Goal: Use online tool/utility: Utilize a website feature to perform a specific function

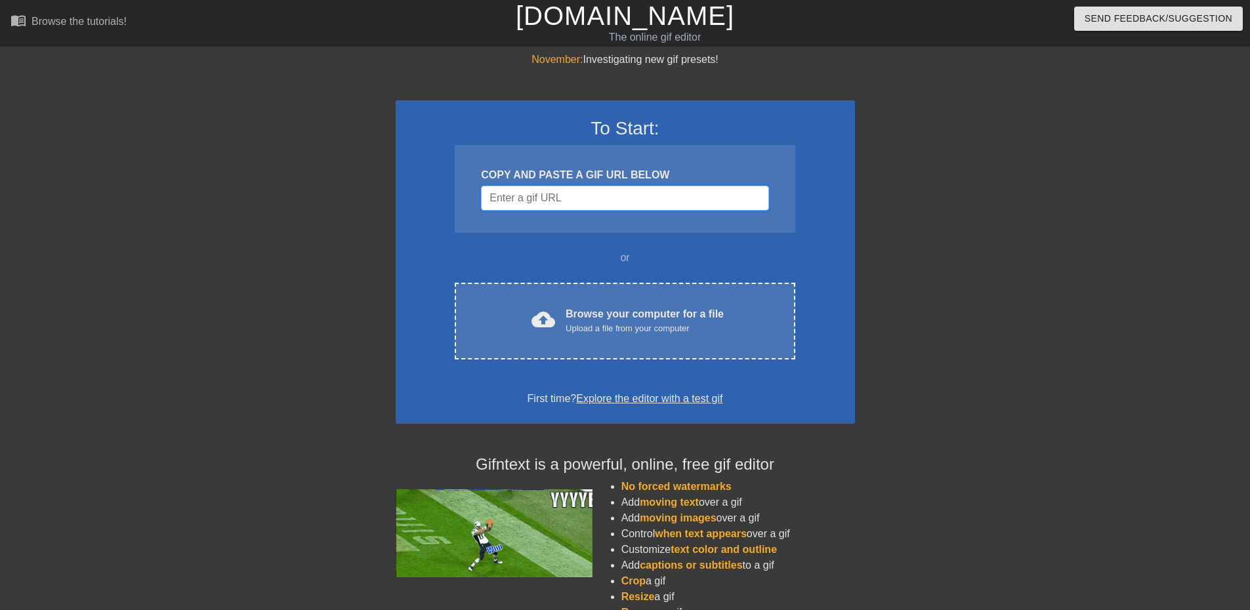
click at [581, 205] on input "Username" at bounding box center [624, 198] width 287 height 25
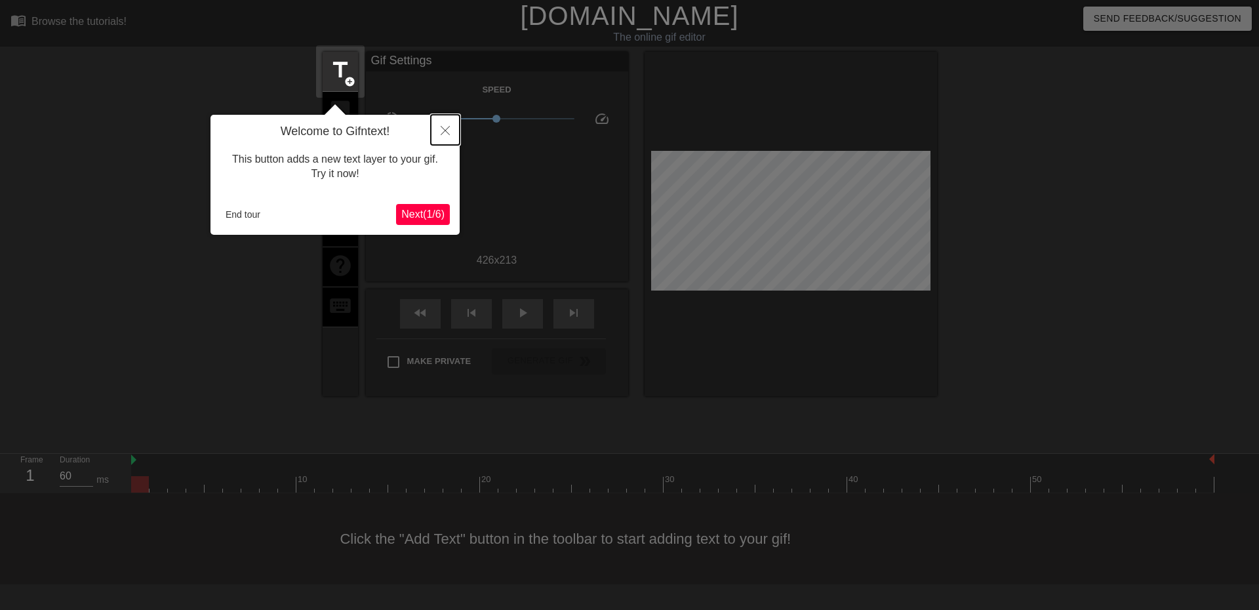
click at [446, 132] on icon "Close" at bounding box center [445, 130] width 9 height 9
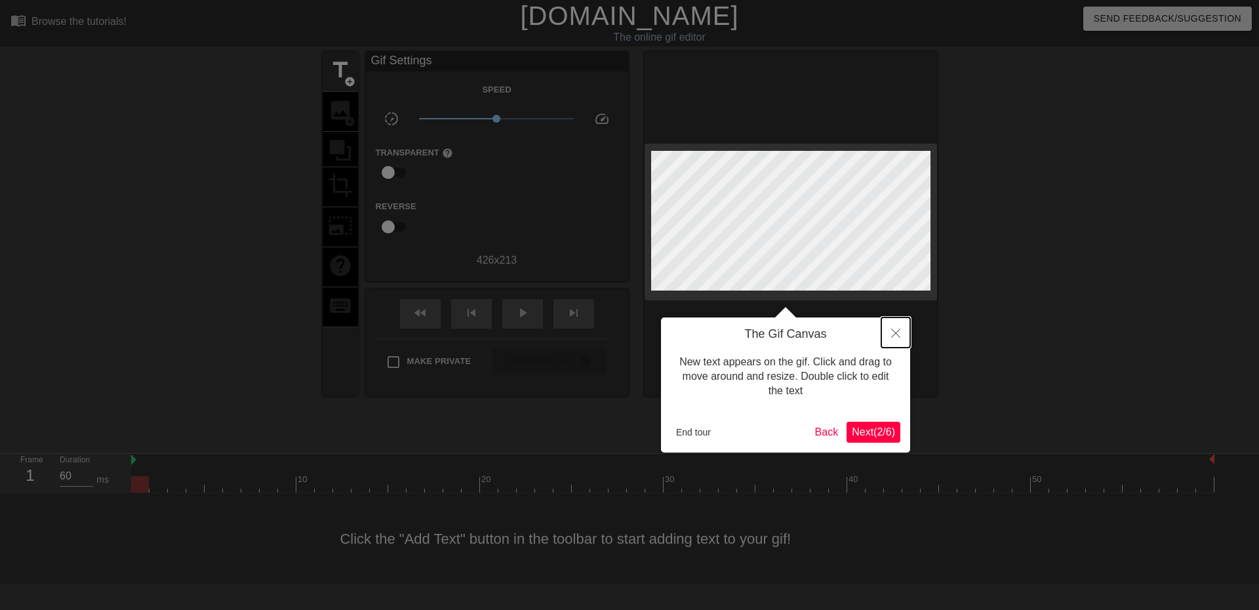
click at [902, 335] on button "Close" at bounding box center [896, 332] width 29 height 30
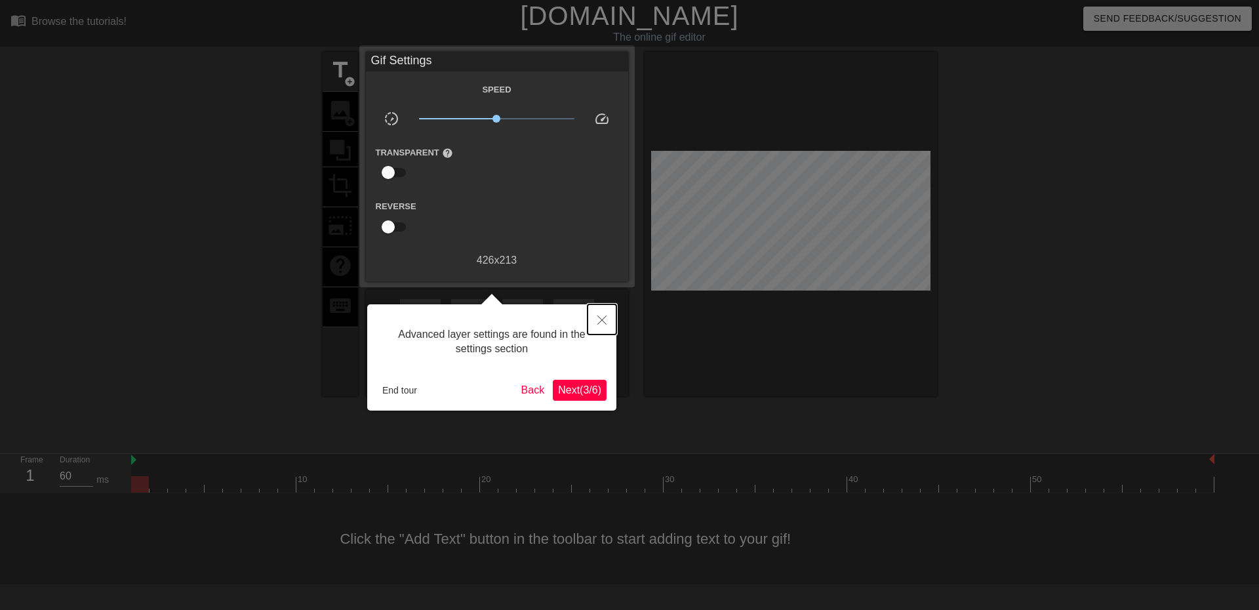
click at [603, 325] on icon "Close" at bounding box center [602, 319] width 9 height 9
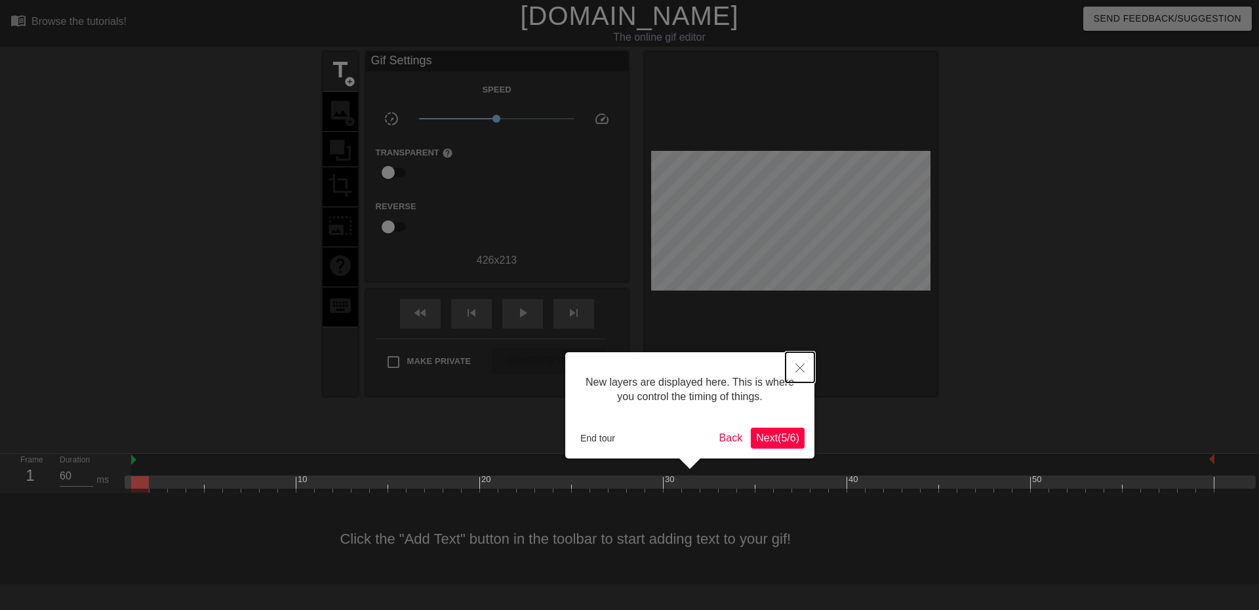
click at [800, 367] on icon "Close" at bounding box center [800, 367] width 9 height 9
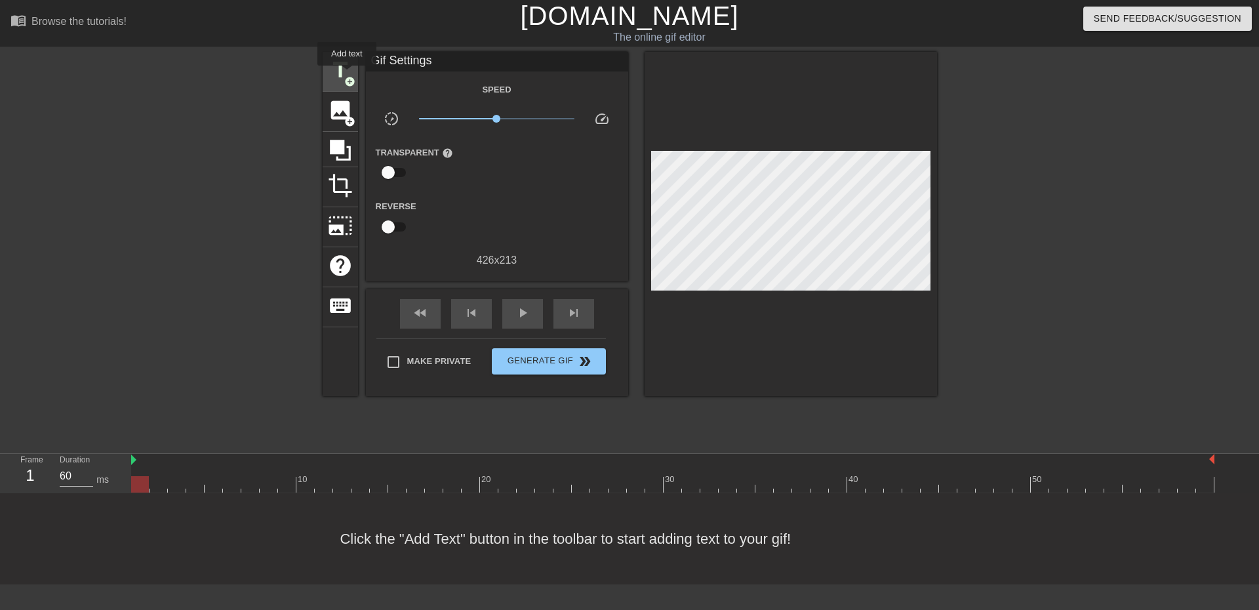
click at [347, 75] on span "title" at bounding box center [340, 70] width 25 height 25
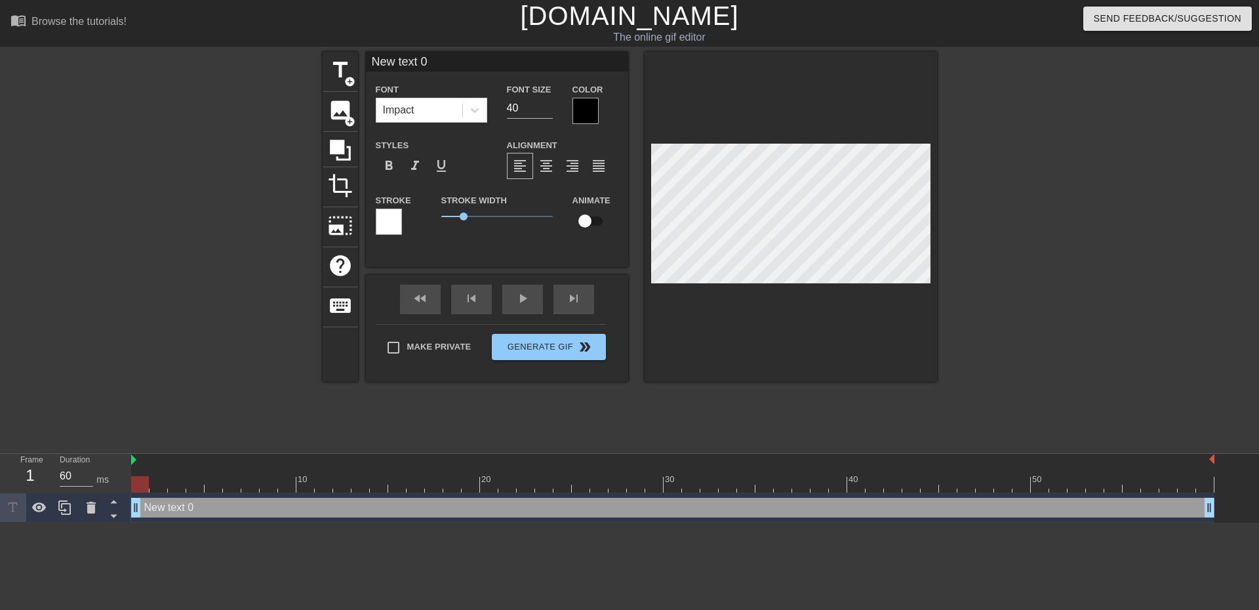
scroll to position [1, 3]
type input "f"
type textarea "f"
type input "fd"
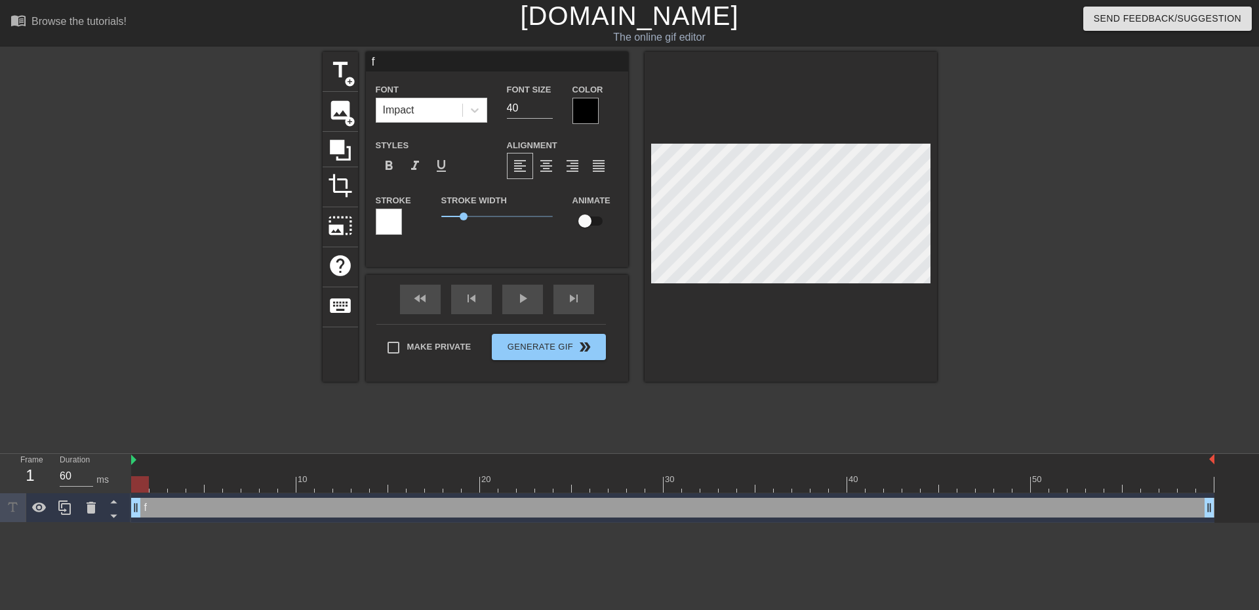
type textarea "fd"
type input "fda"
type textarea "fda"
type input "fdas"
type textarea "fdas"
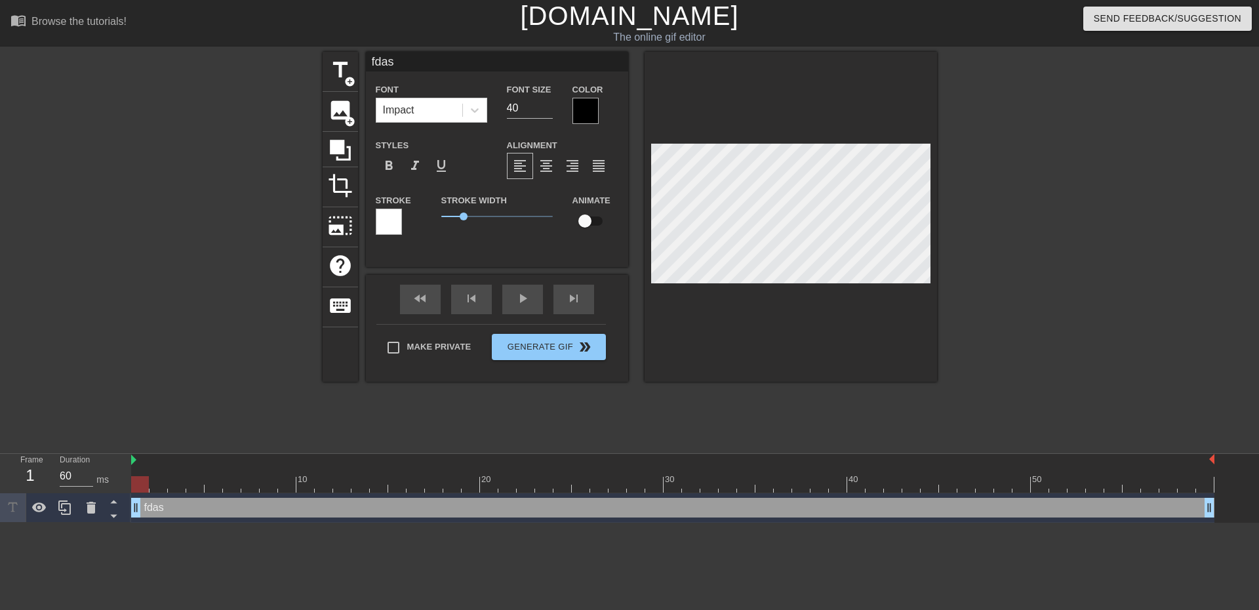
type input "fda"
type textarea "fda"
type input "fd"
type textarea "fd"
type input "f"
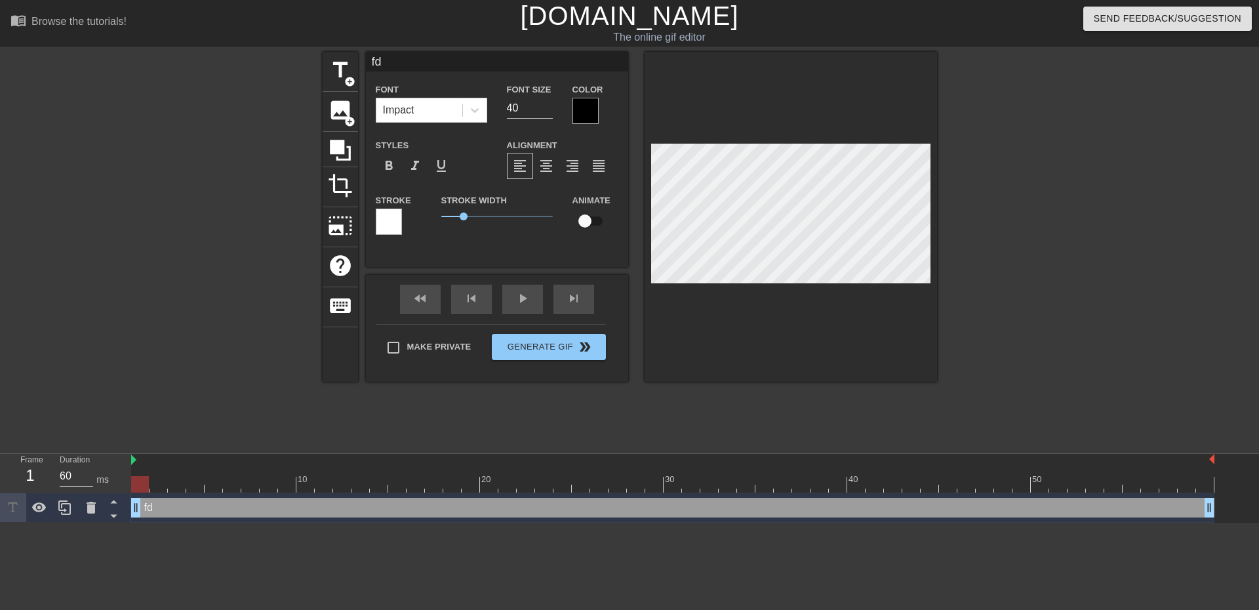
type textarea "f"
type input "M"
type textarea "M"
type input "Me"
type textarea "Me"
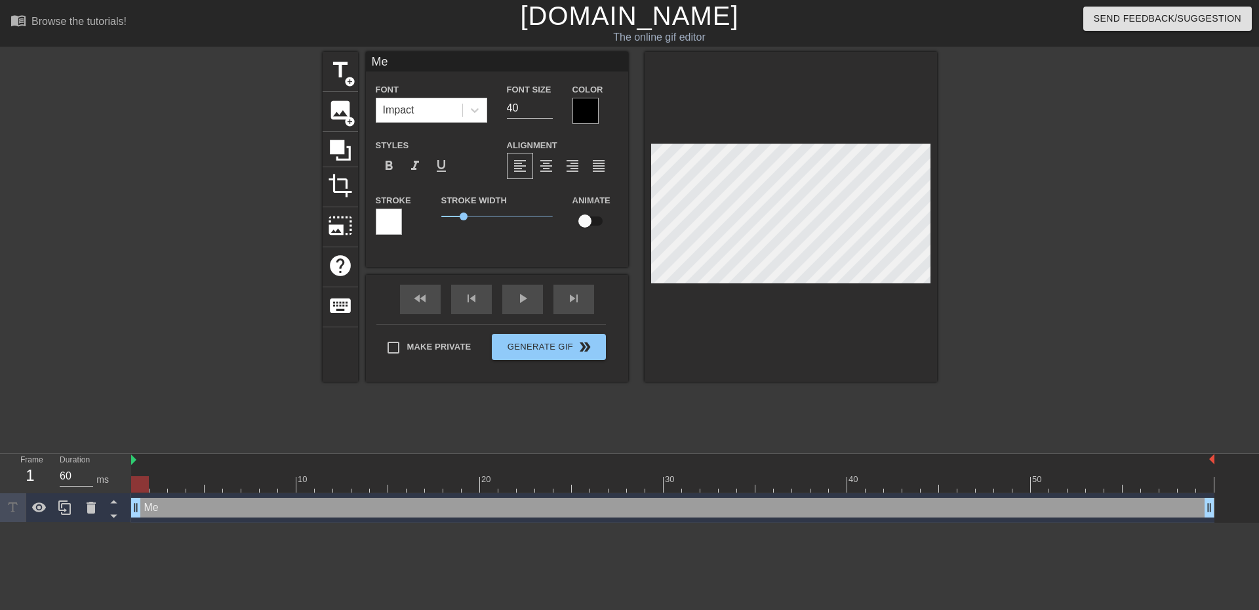
type input "Me"
type textarea "Me"
type input "Me"
type textarea "Me"
type input "M"
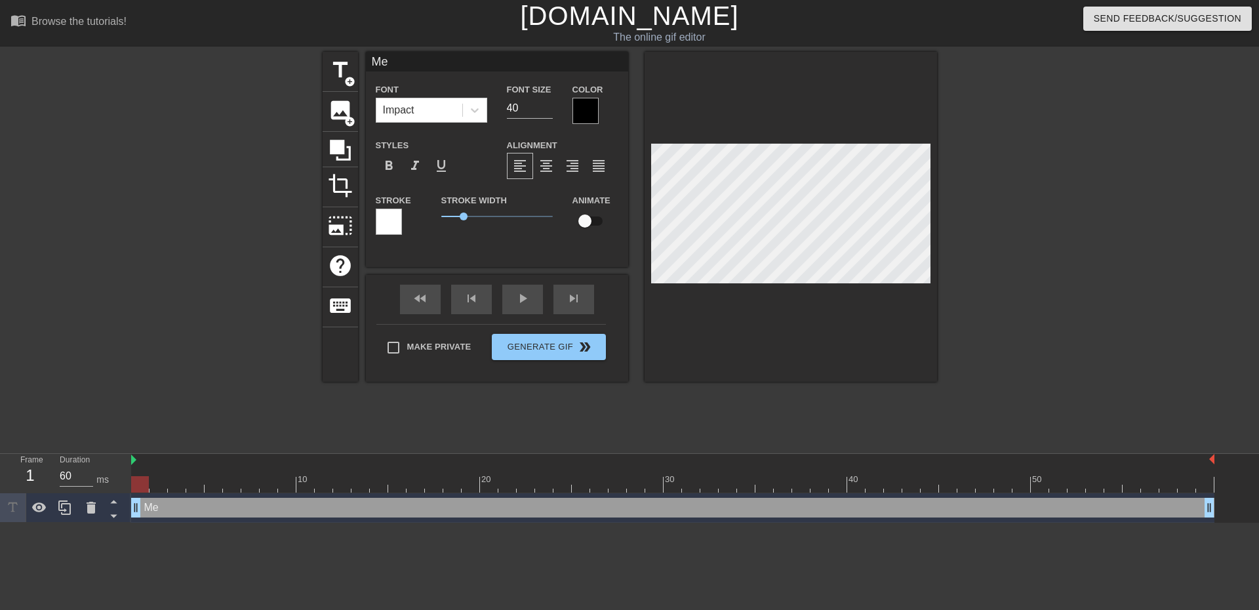
type textarea "M"
type input "E"
type textarea "E"
type input "En"
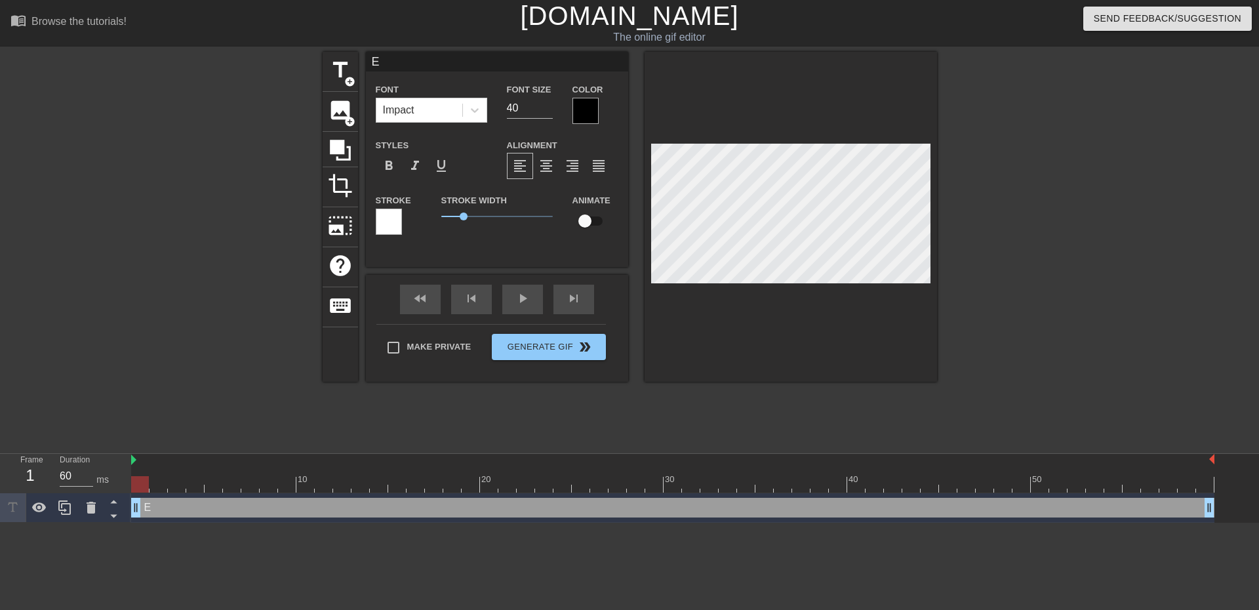
type textarea "En"
type input "Ent"
type textarea "Ent"
type input "Enti"
type textarea "Enti"
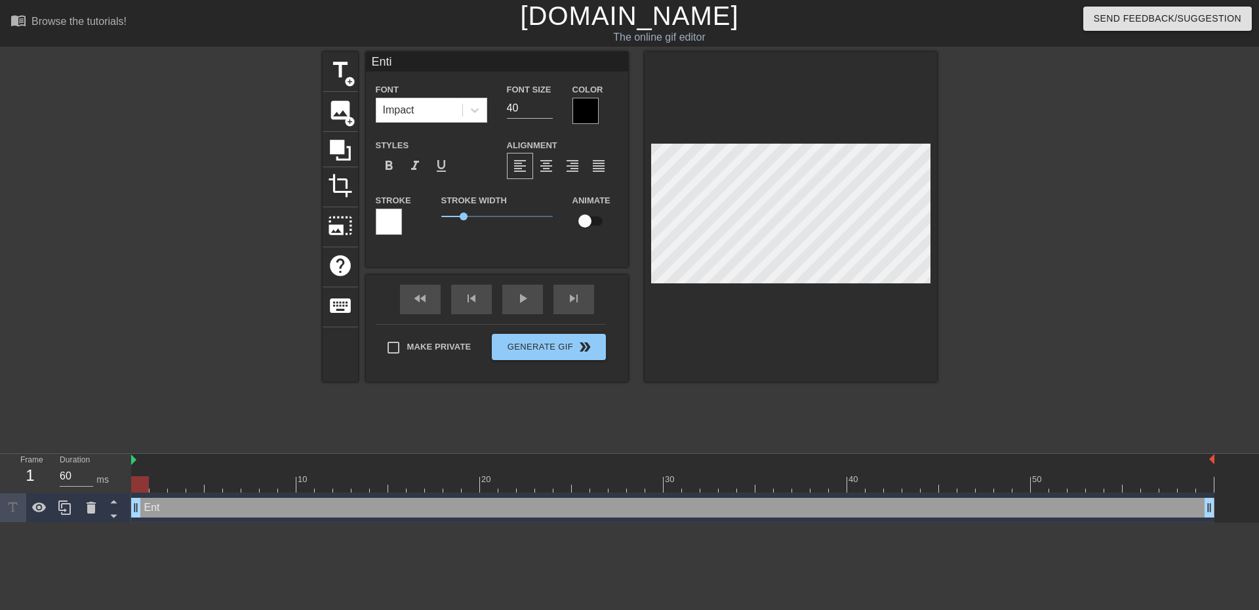
type input "Entir"
type textarea "Entir"
type input "Entire"
type textarea "Entire"
type input "Entire"
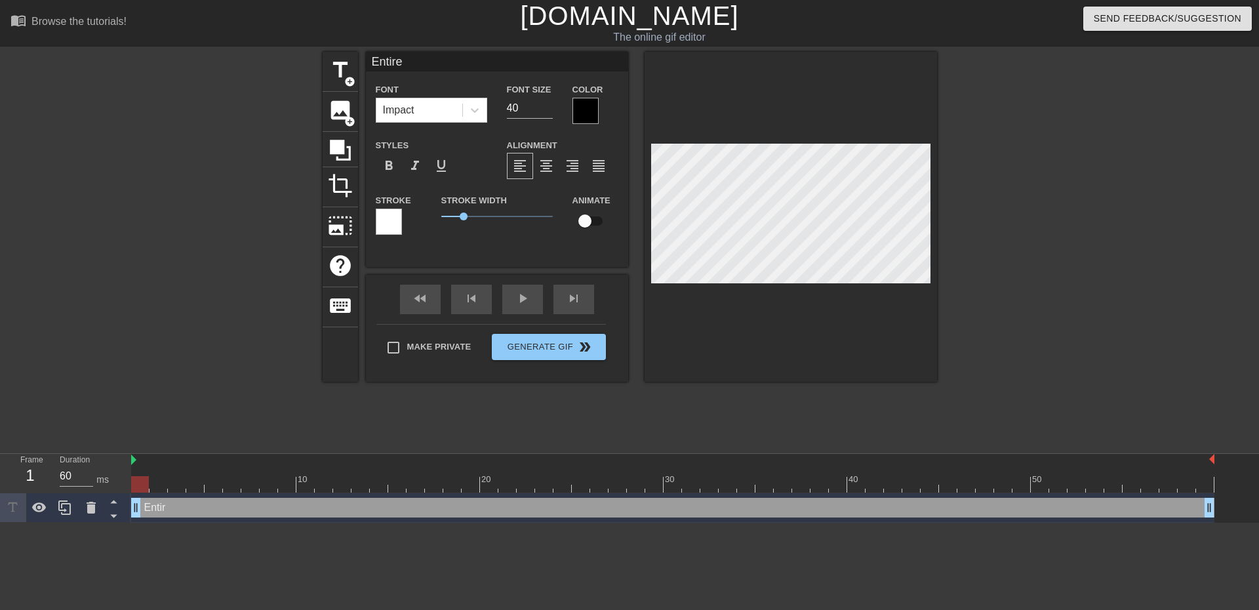
type textarea "Entire"
type input "Entire d"
type textarea "Entire d"
type input "Entire di"
type textarea "Entire di"
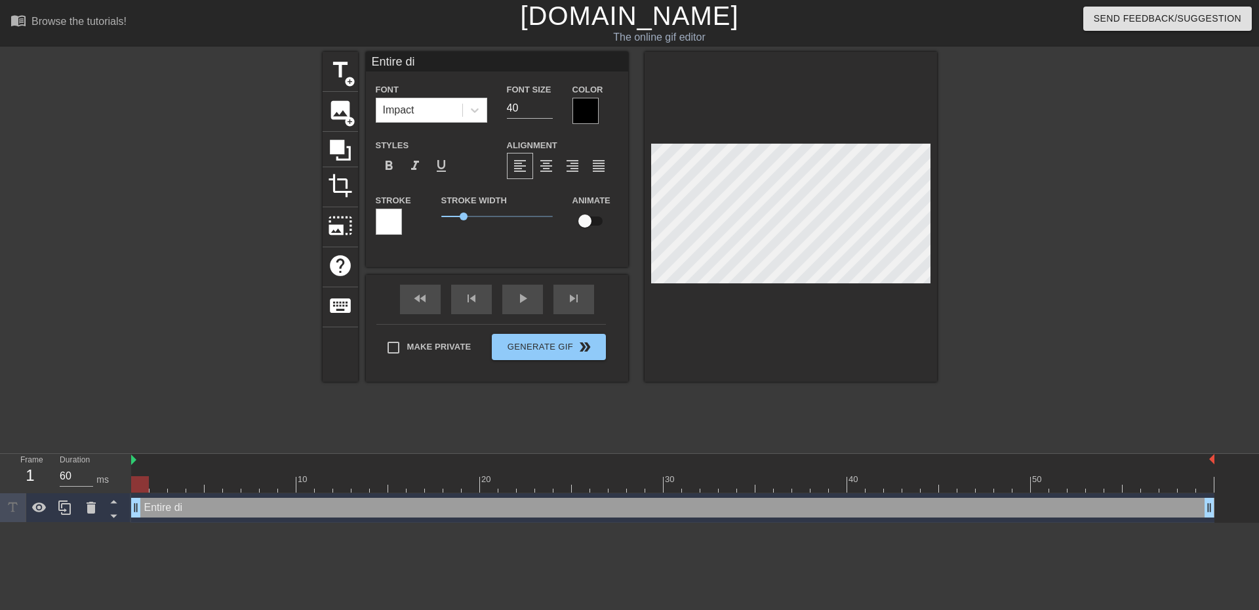
type input "Entire dis"
type textarea "Entire dis"
type input "Entire disc"
type textarea "Entire disc"
type input "Entire disco"
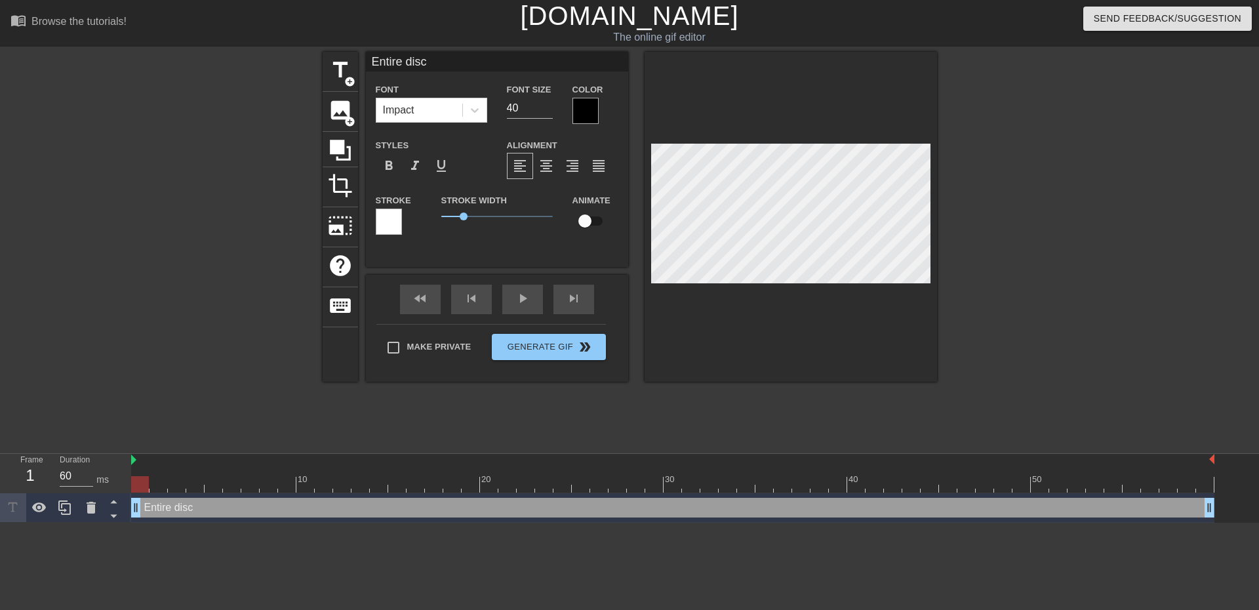
type textarea "Entire disco"
type input "Entire discor"
type textarea "Entire discor"
type input "Entire discord"
type textarea "Entire discord"
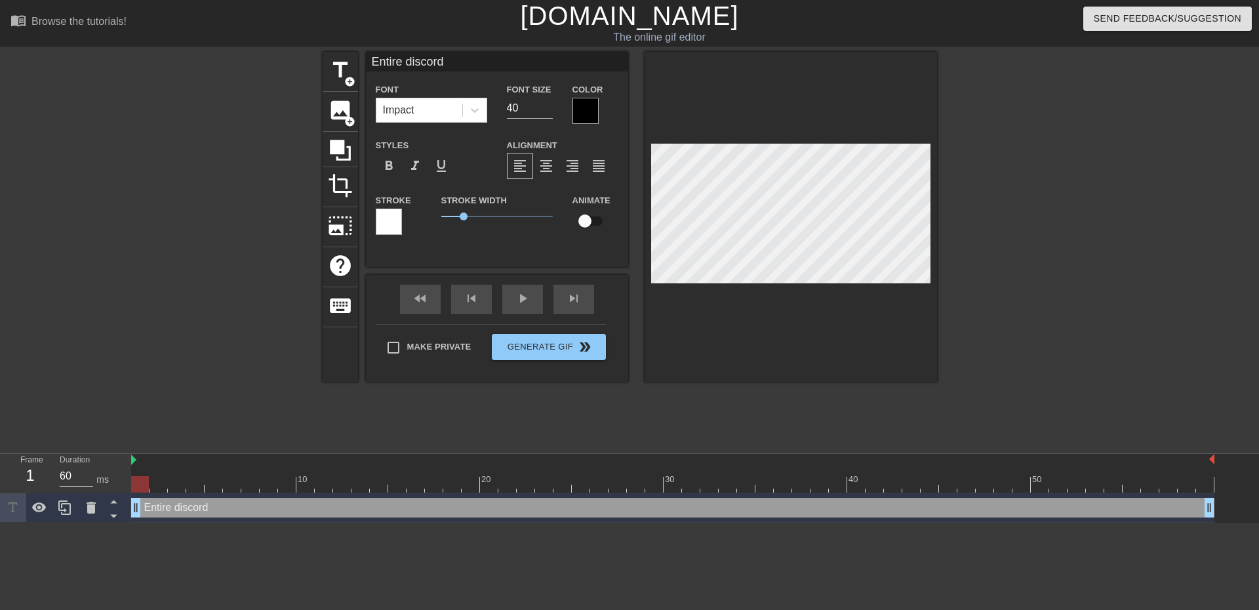
type input "Entire discord"
type textarea "Entire discord"
type input "Entire discord w"
type textarea "Entire discord w"
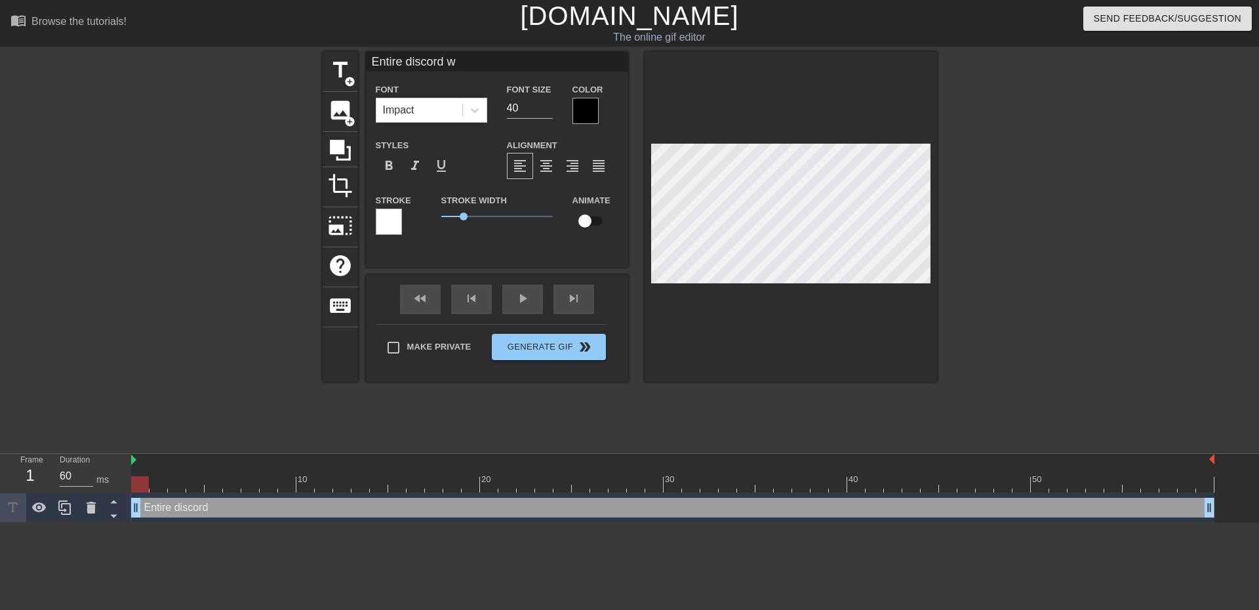
type input "Entire discord wh"
type textarea "Entire discord wh"
type input "Entire discord whi"
type textarea "Entire discord whi"
type input "Entire discord whil"
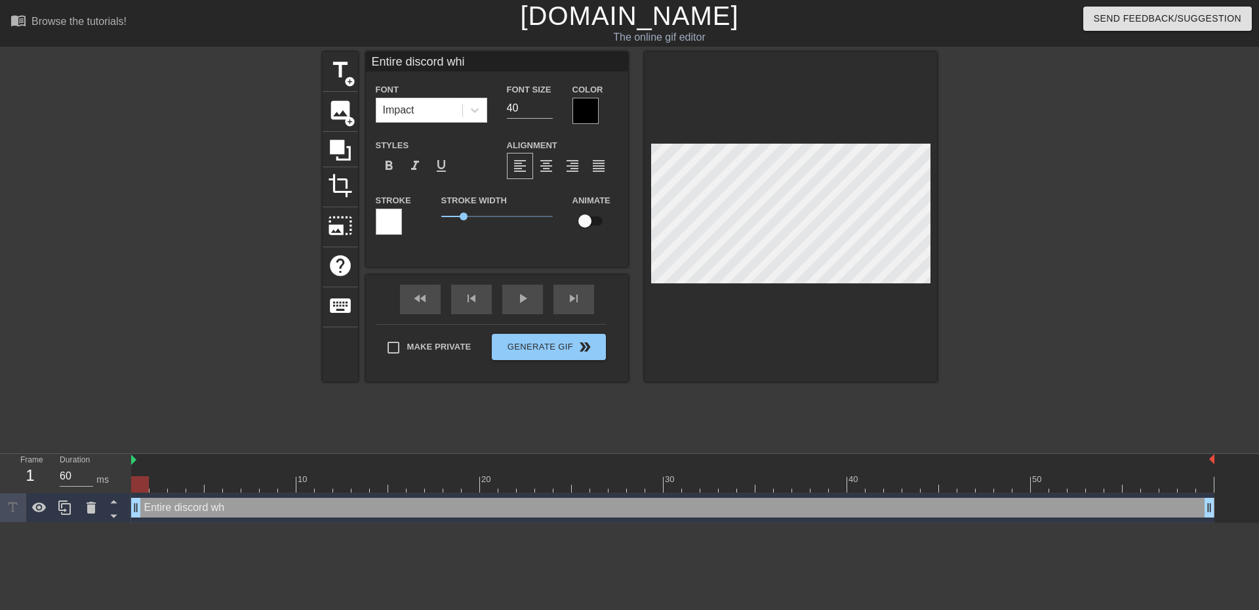
type textarea "Entire discord whil"
type input "Entire discord while"
type textarea "Entire discord while"
type input "Entire discord while"
type textarea "Entire discord while"
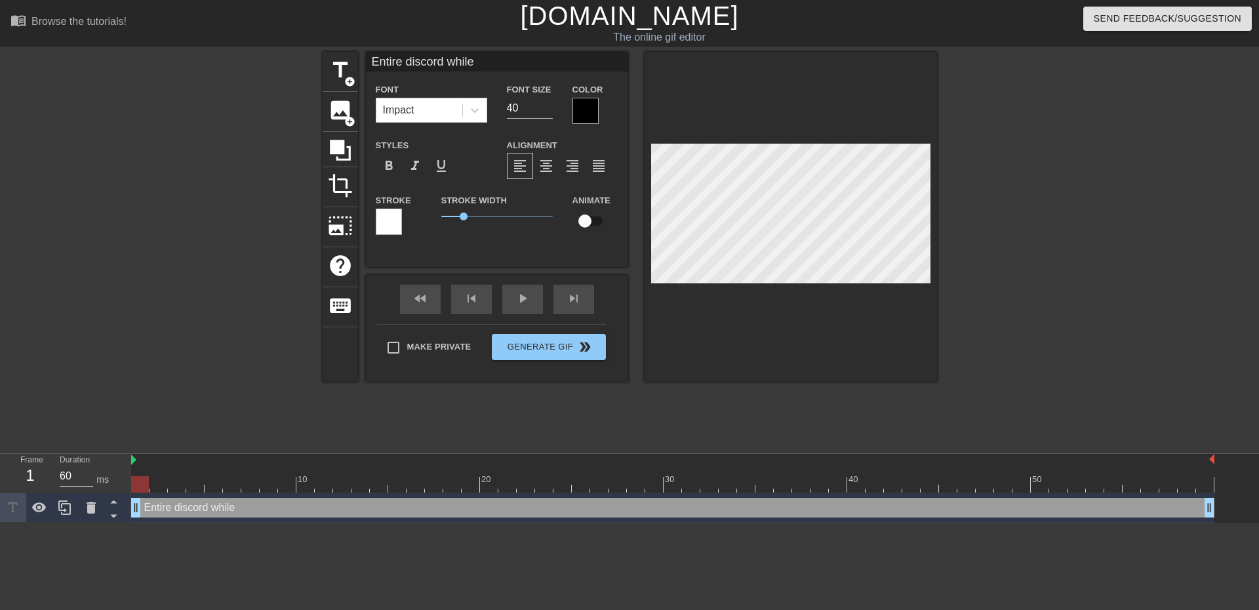
type input "Entire discord while d"
type textarea "Entire discord while d"
type input "Entire discord while da"
type textarea "Entire discord while da"
type input "Entire discord while day"
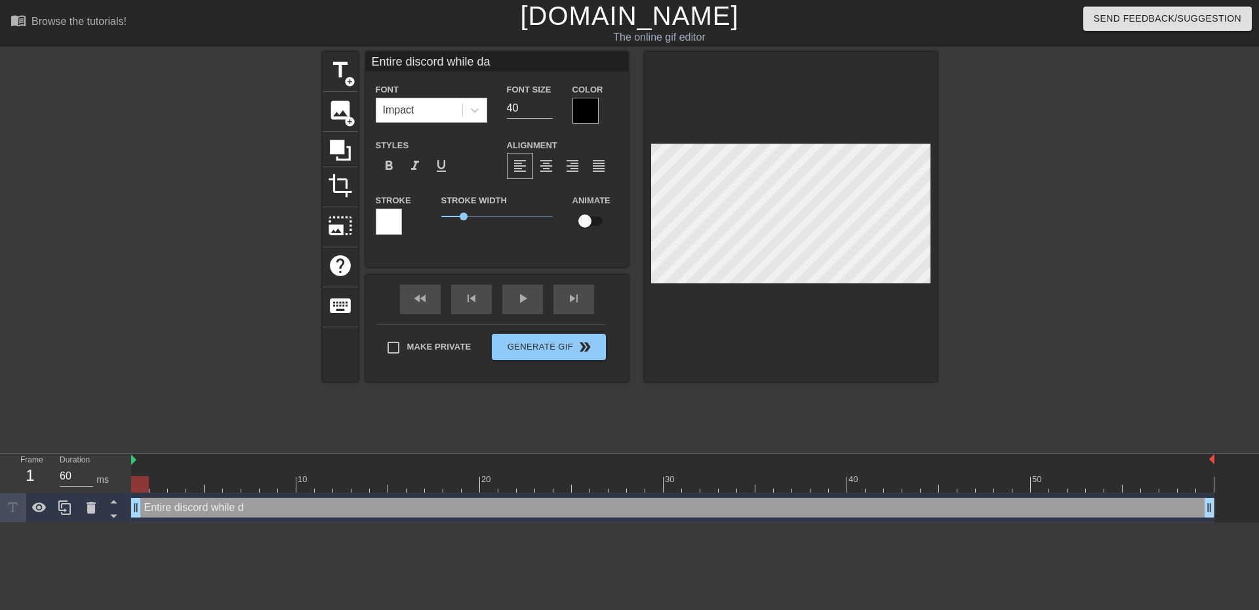
type textarea "Entire discord while day"
type input "Entire discord while daym"
type textarea "Entire discord while daym"
type input "Entire discord while [PERSON_NAME]"
type textarea "Entire discord while [PERSON_NAME]"
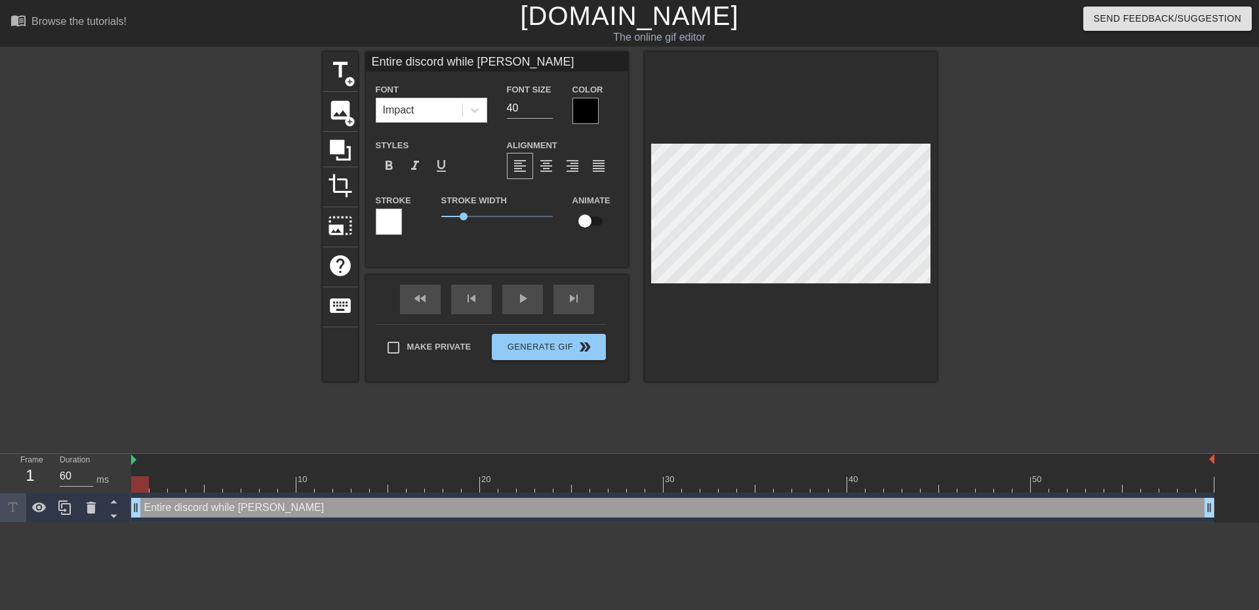
type input "Entire discord while daymin"
type textarea "Entire discord while daymin"
type input "Entire discord while dayming"
type textarea "Entire discord while dayming"
type input "Entire discord while dayming"
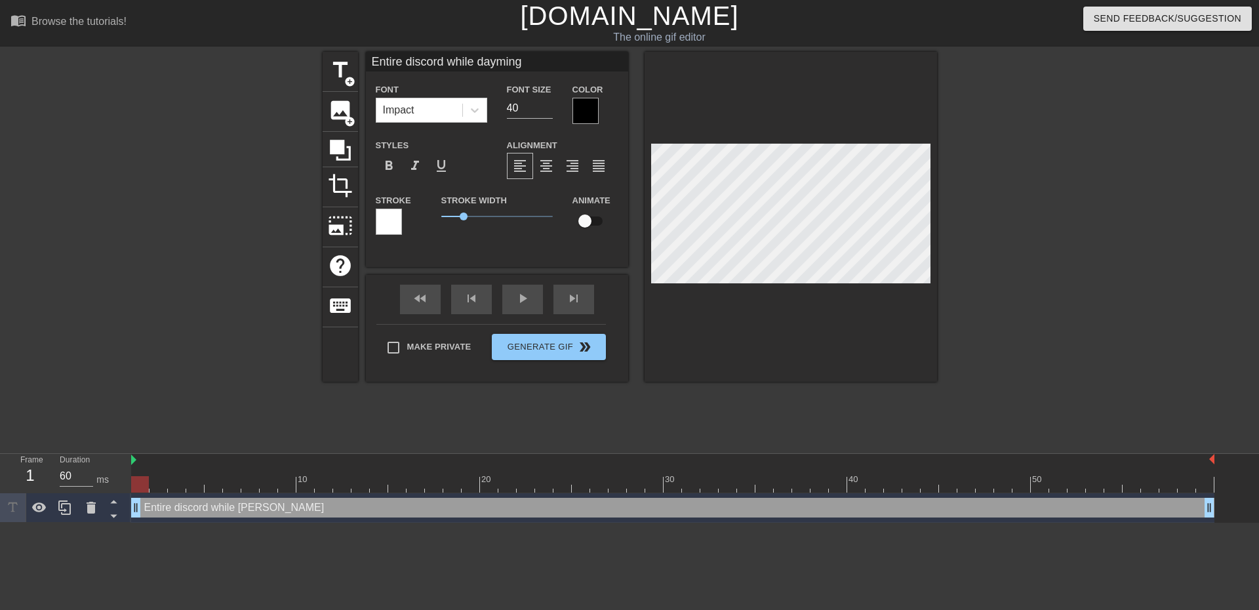
type textarea "Entire discord while dayming"
type input "Entire discord while dayming"
type textarea "Entire discord while dayming"
type input "Entire discord while daymin"
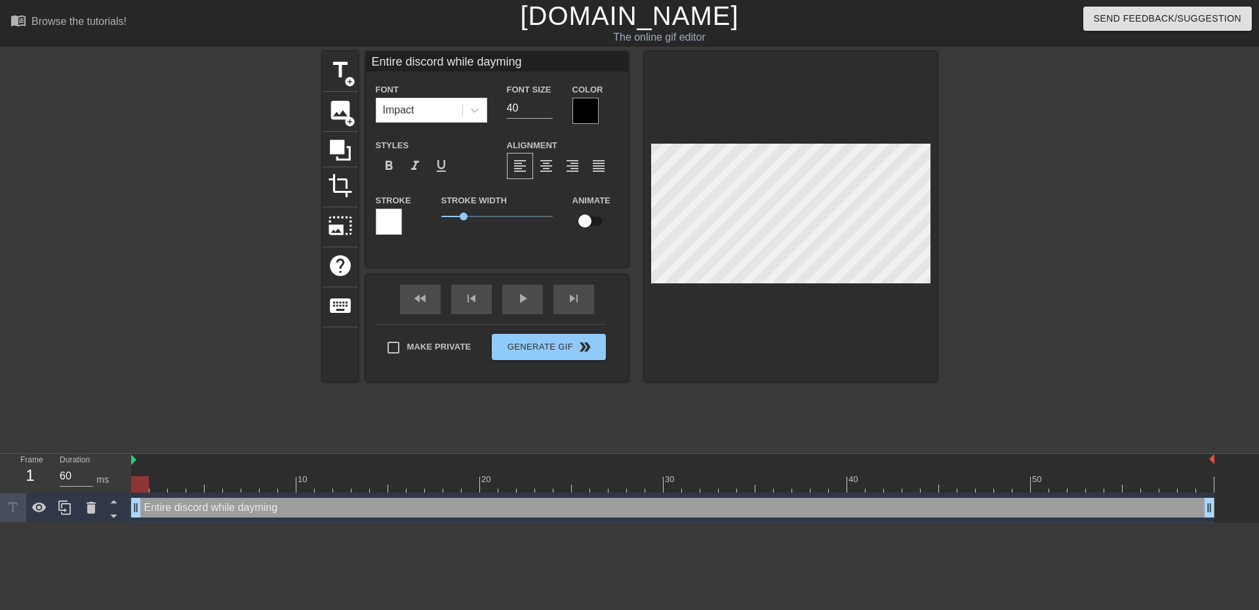
type textarea "Entire discord while daymin"
type input "Entire discord while [PERSON_NAME]"
type textarea "Entire discord while [PERSON_NAME]"
type input "Entire discord while daym"
type textarea "Entire discord while daym"
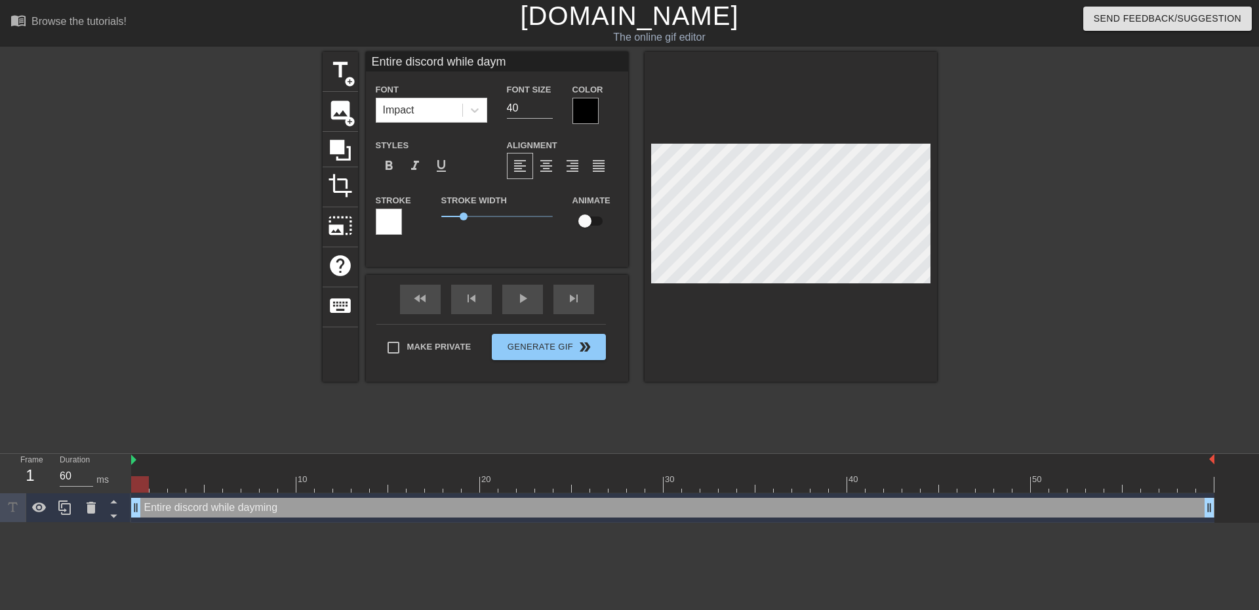
type input "Entire discord while day"
type textarea "Entire discord while day"
type input "Entire discord while da"
type textarea "Entire discord while da"
type input "Entire discord while d"
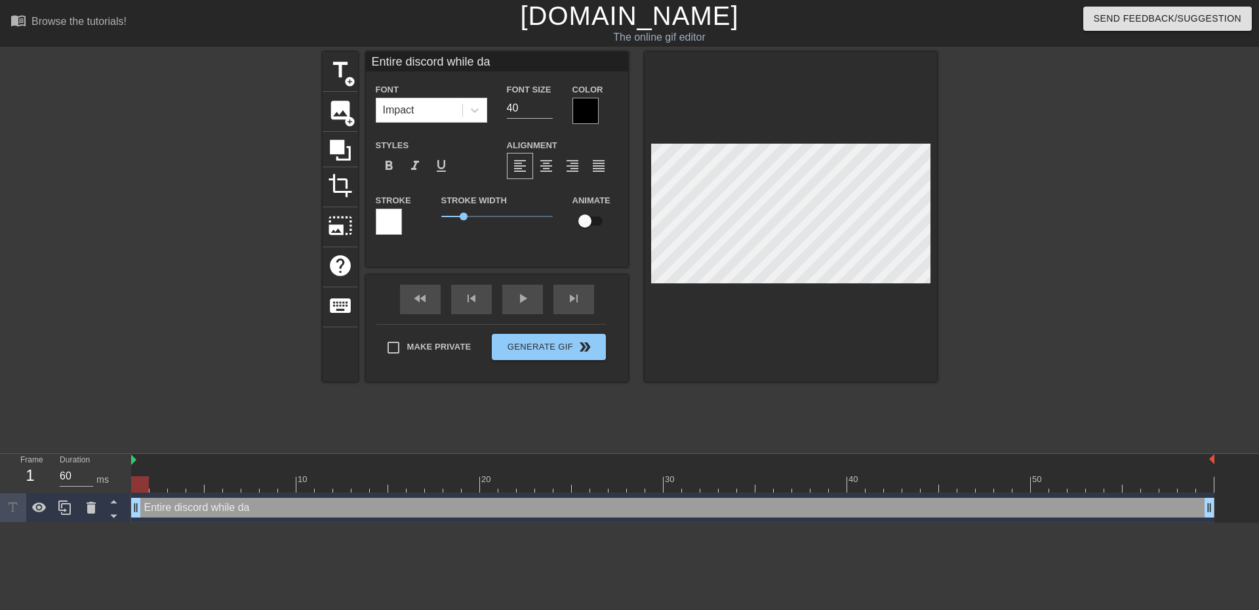
type textarea "Entire discord while d"
type input "Entire discord while"
type textarea "Entire discord while"
type input "Entire discord while"
type textarea "Entire discord while"
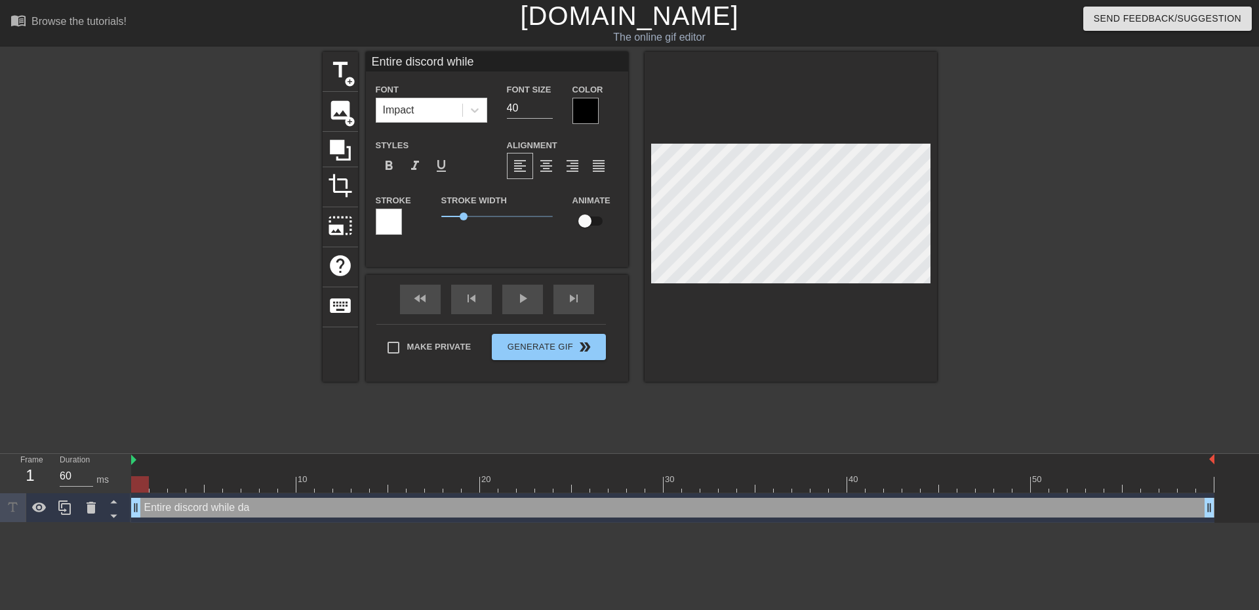
type input "Entire discord whil"
type textarea "Entire discord whil"
type input "Entire discord whi"
type textarea "Entire discord whi"
type input "Entire discord wh"
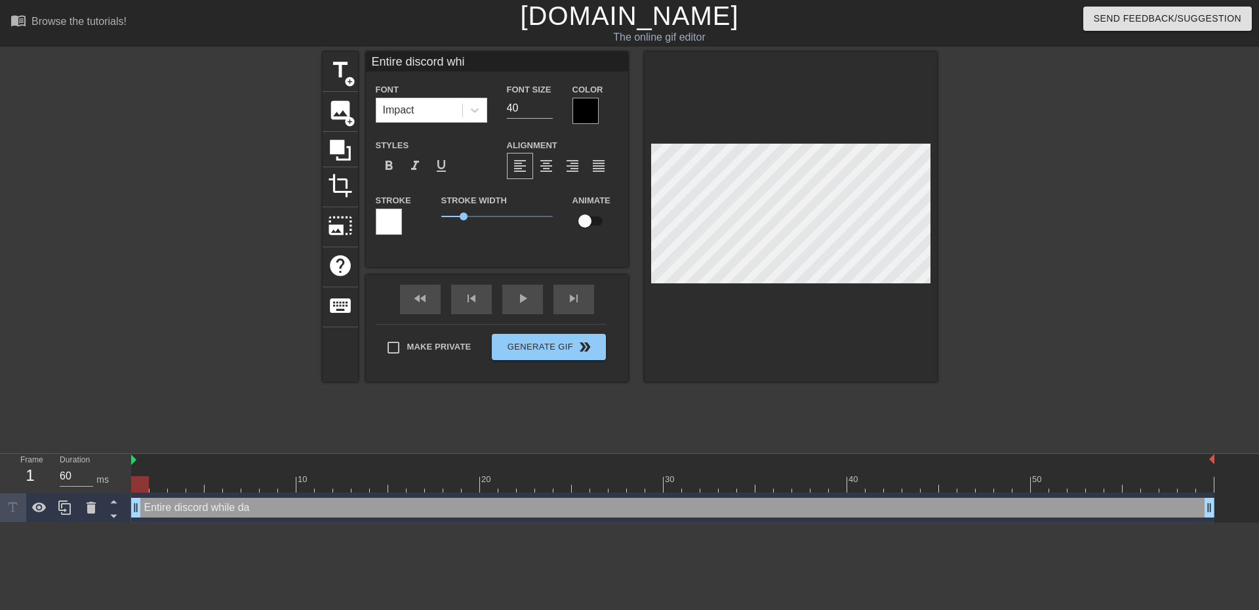
type textarea "Entire discord wh"
type input "Entire discord w"
type textarea "Entire discord w"
type input "Entire discord"
type textarea "Entire discord"
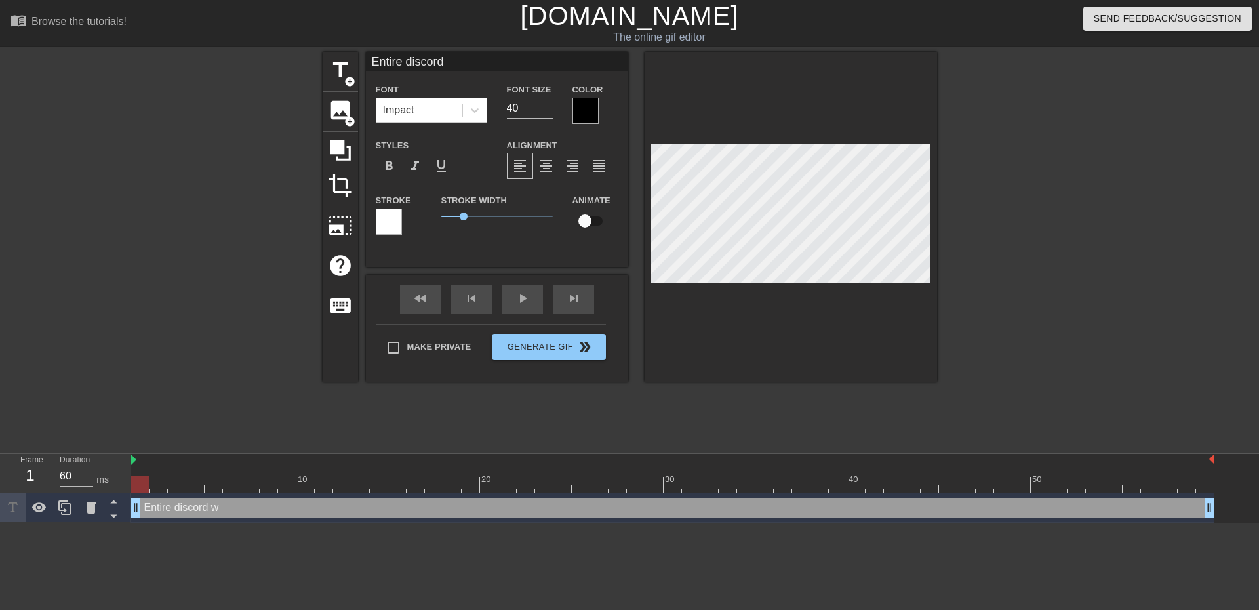
type input "Entire discord"
type textarea "Entire discord"
type input "Entire discor"
type textarea "Entire discor"
type input "Entire disco"
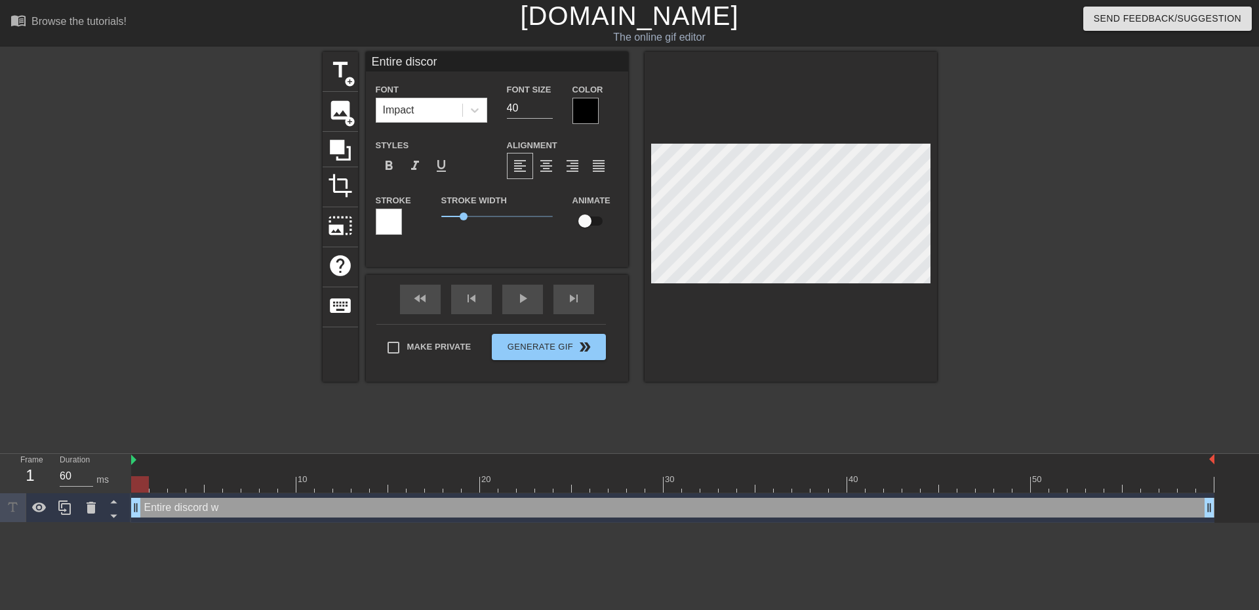
type textarea "Entire disco"
type input "Entire disc"
type textarea "Entire disc"
type input "Entire dis"
type textarea "Entire dis"
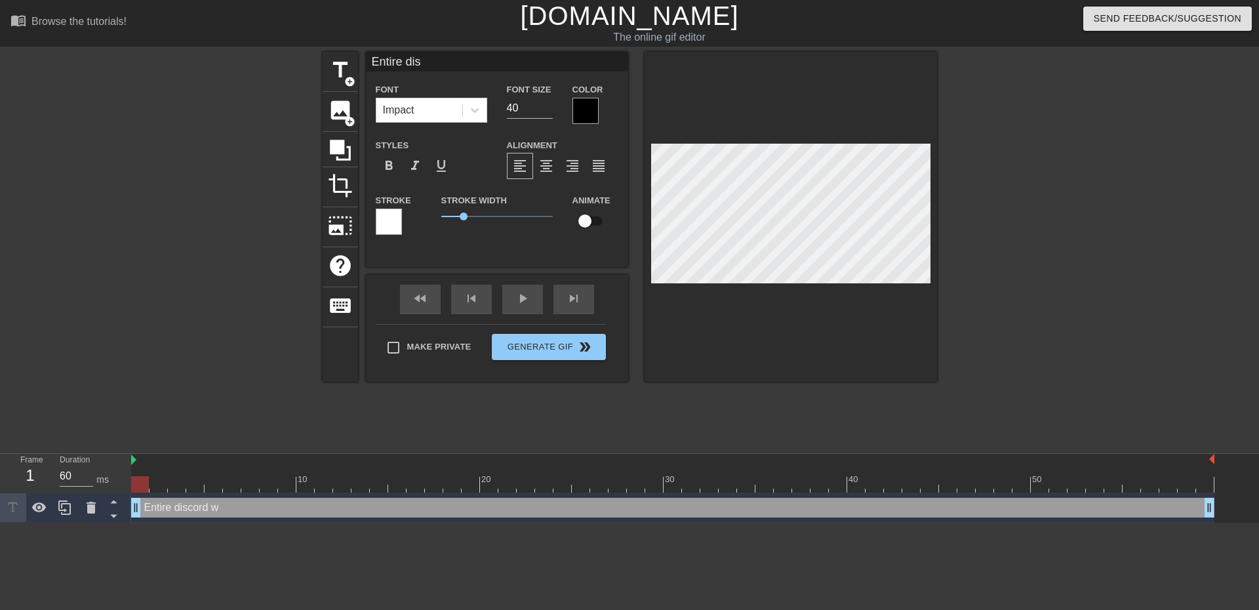
type input "Entire di"
type textarea "Entire di"
type input "Entire d"
type textarea "Entire d"
type input "Entire"
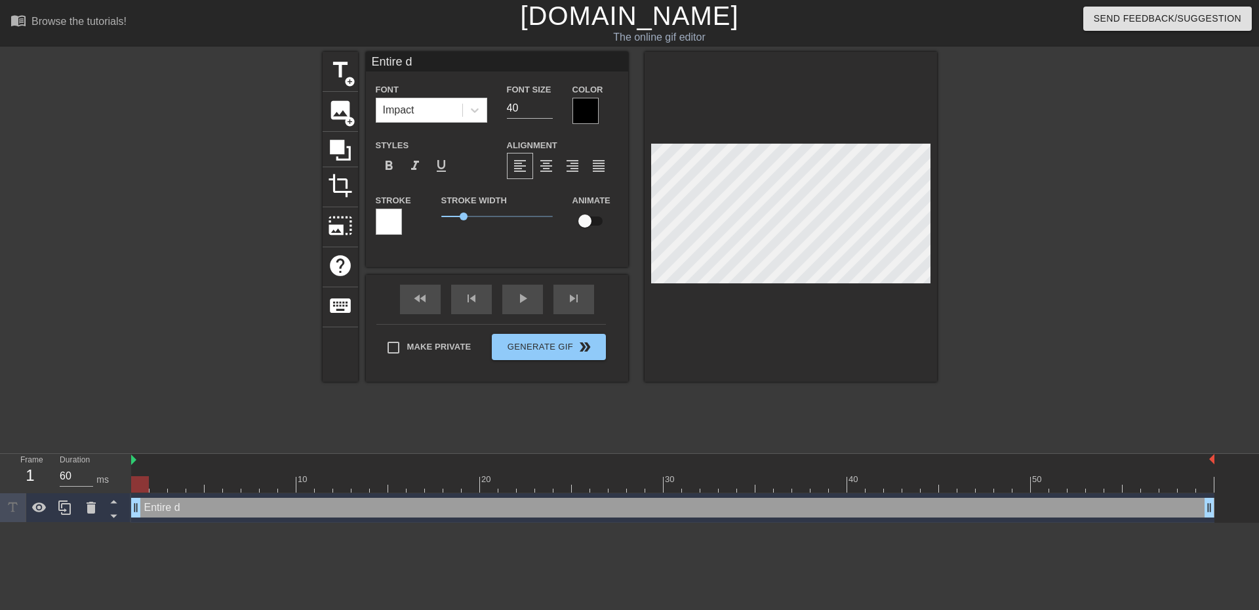
type textarea "Entire"
type input "Entire"
type textarea "Entire"
type input "Entir"
type textarea "Entir"
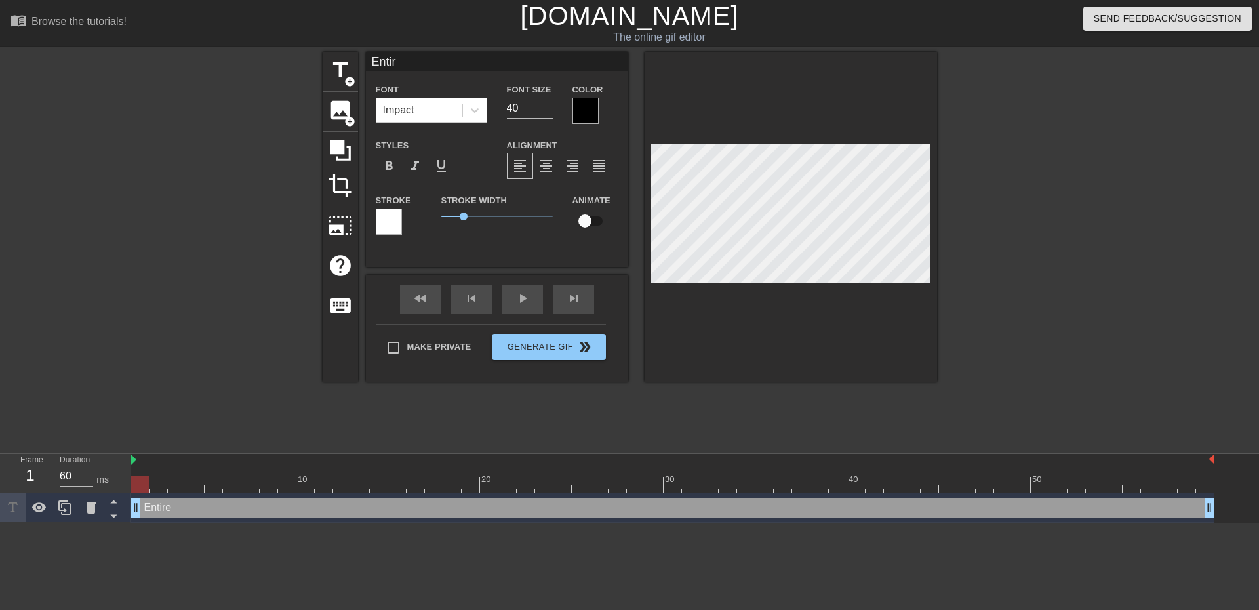
type input "Enti"
type textarea "Enti"
type input "Ent"
type textarea "Ent"
type input "En"
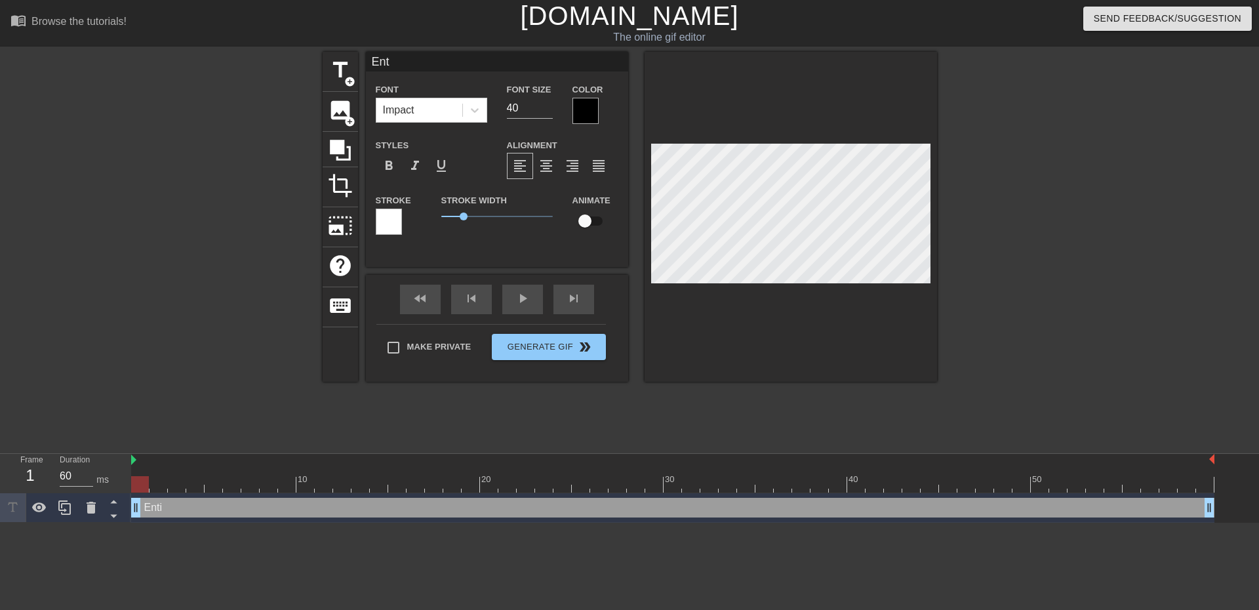
type textarea "En"
type input "E"
type textarea "E"
type input "M"
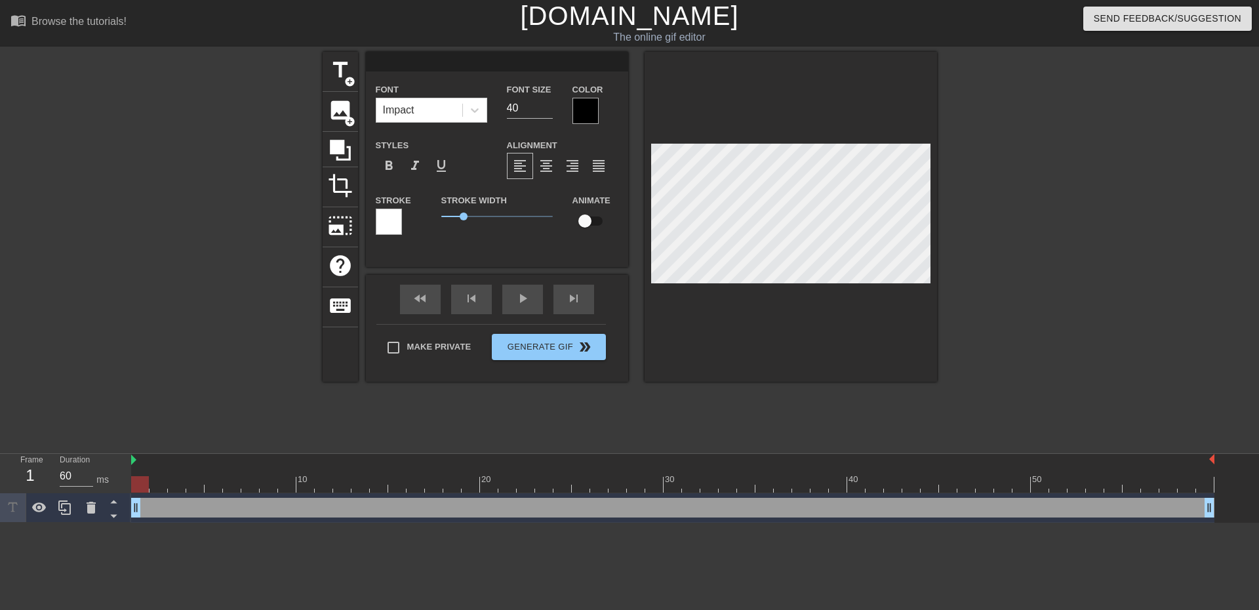
type textarea "M"
type input "Me"
type textarea "Me"
type input "Me"
type textarea "Me"
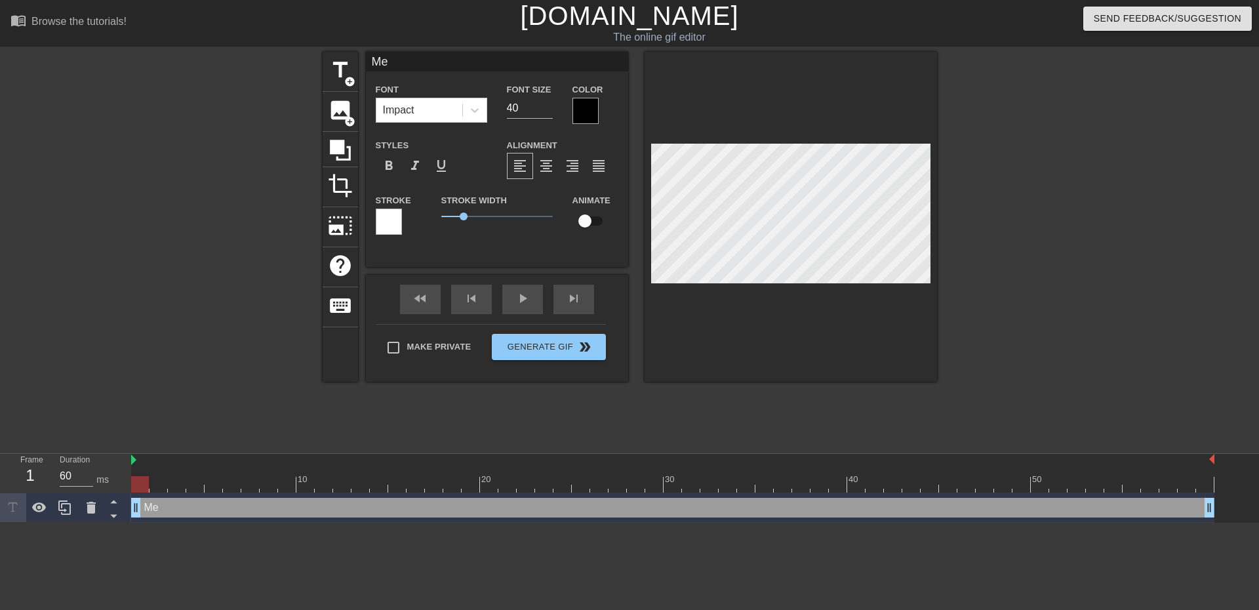
type input "Me w"
type textarea "Me w"
type input "Me wa"
type textarea "Me wa"
type input "Me wai"
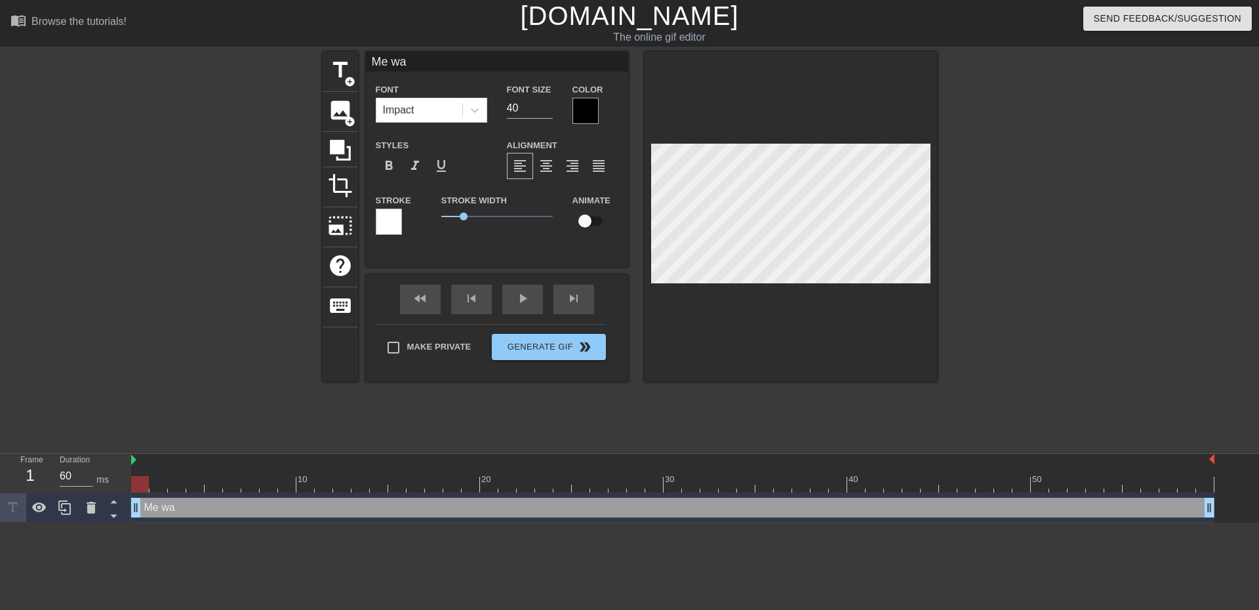
type textarea "Me wai"
type input "Me wait"
type textarea "Me wait"
type input "Me waiti"
type textarea "Me waiti"
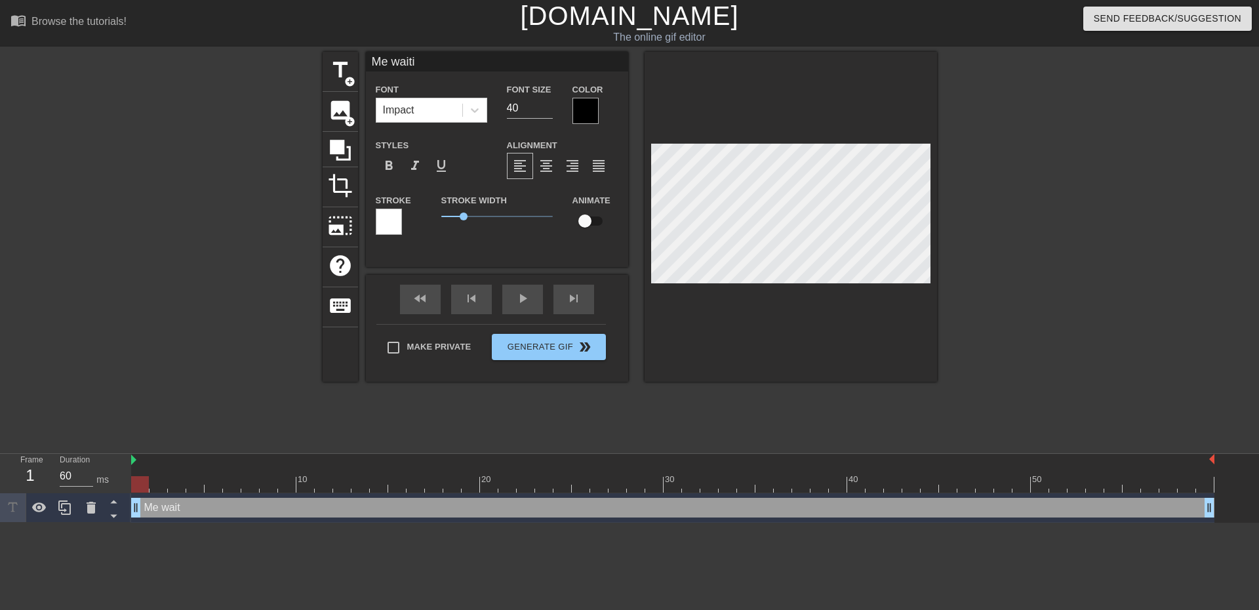
type input "Me waitin"
type textarea "Me waitin"
type input "Me waiting"
type textarea "Me waiting"
type input "Me waiting"
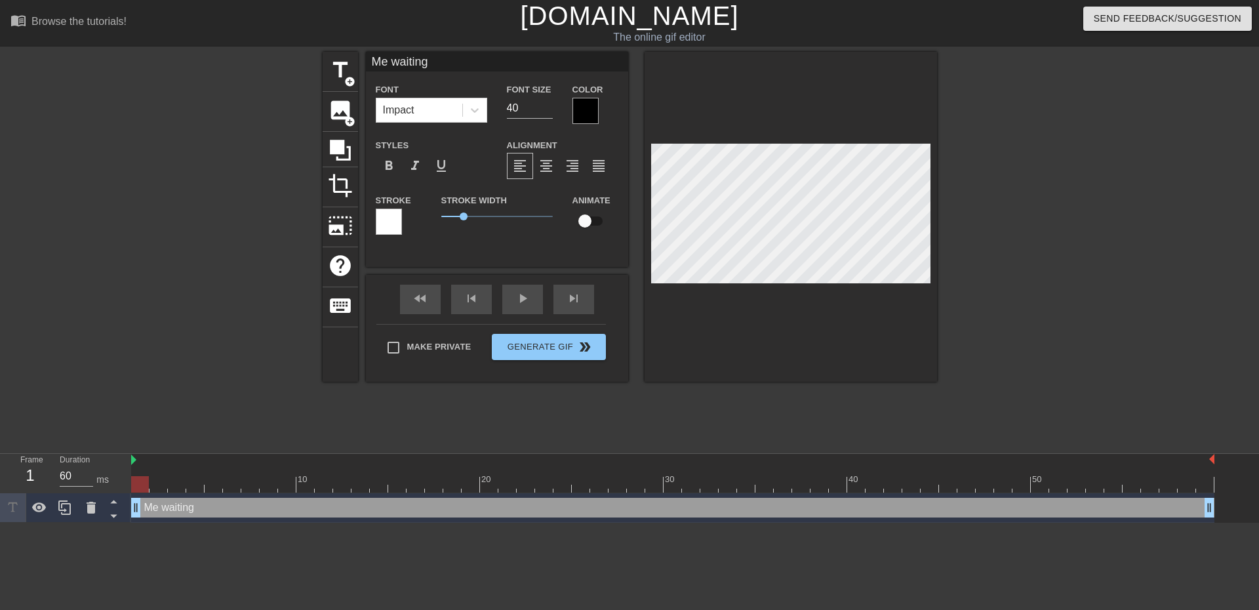
type textarea "Me waiting"
type input "Me waiting f"
type textarea "Me waiting f"
type input "Me waiting fo"
type textarea "Me waiting fo"
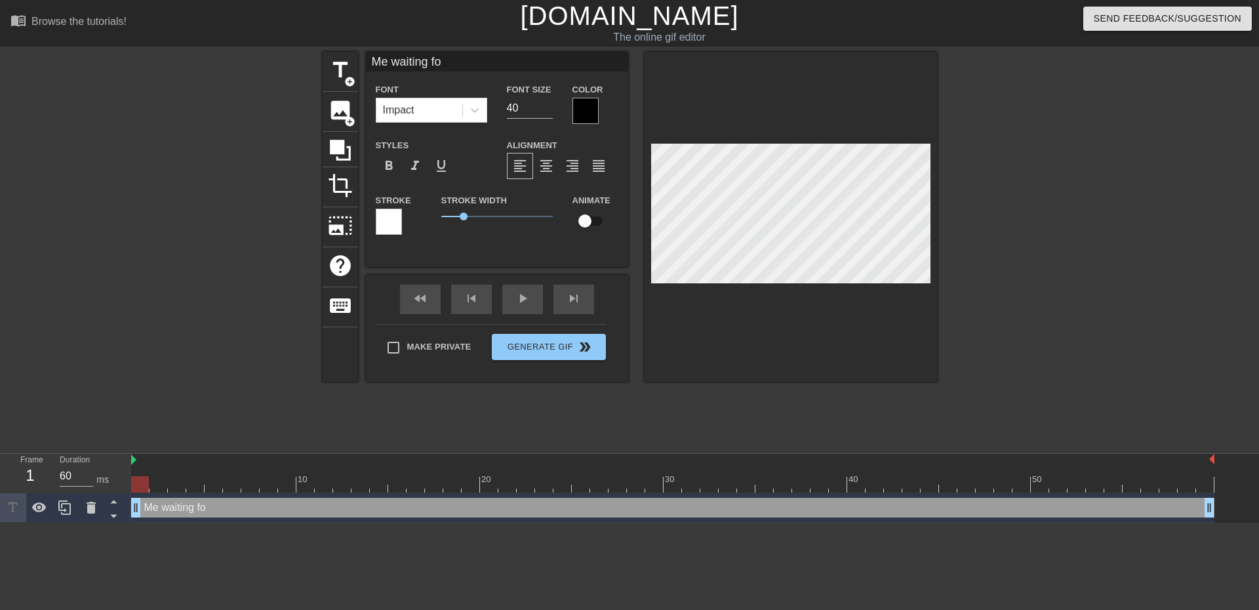
type input "Me waiting for"
type textarea "Me waiting for"
type input "Me waiting for"
type textarea "Me waiting for"
type input "Me waiting for R"
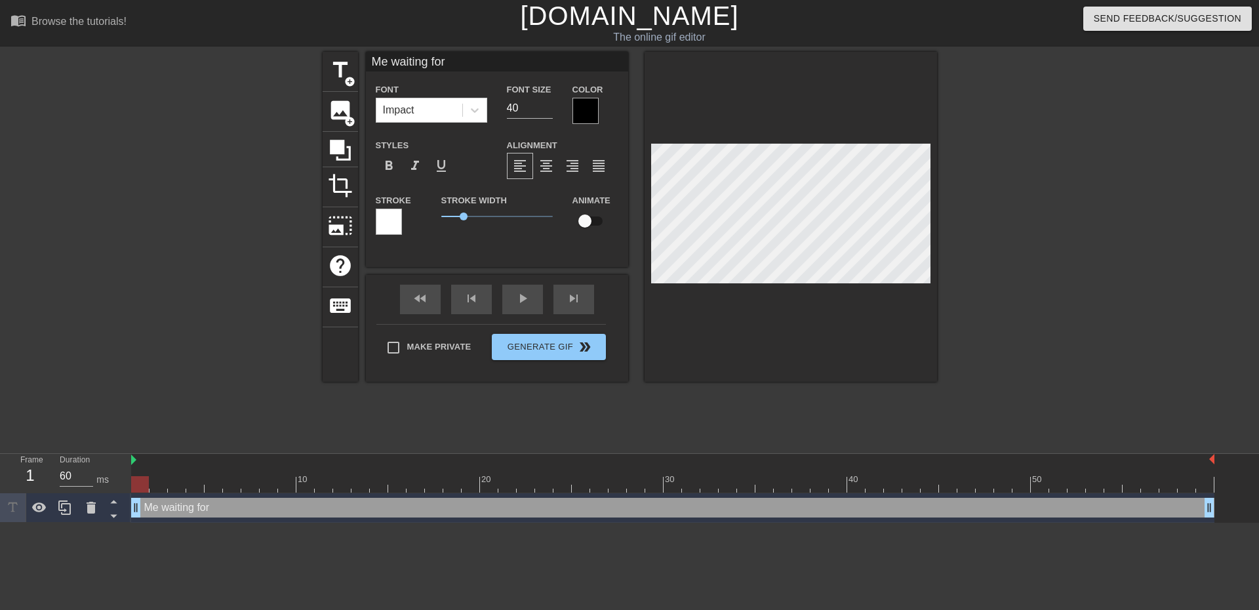
type textarea "Me waiting for R"
type input "Me waiting for RI"
type textarea "Me waiting for RI"
type input "Me waiting for RIl"
type textarea "Me waiting for RIle"
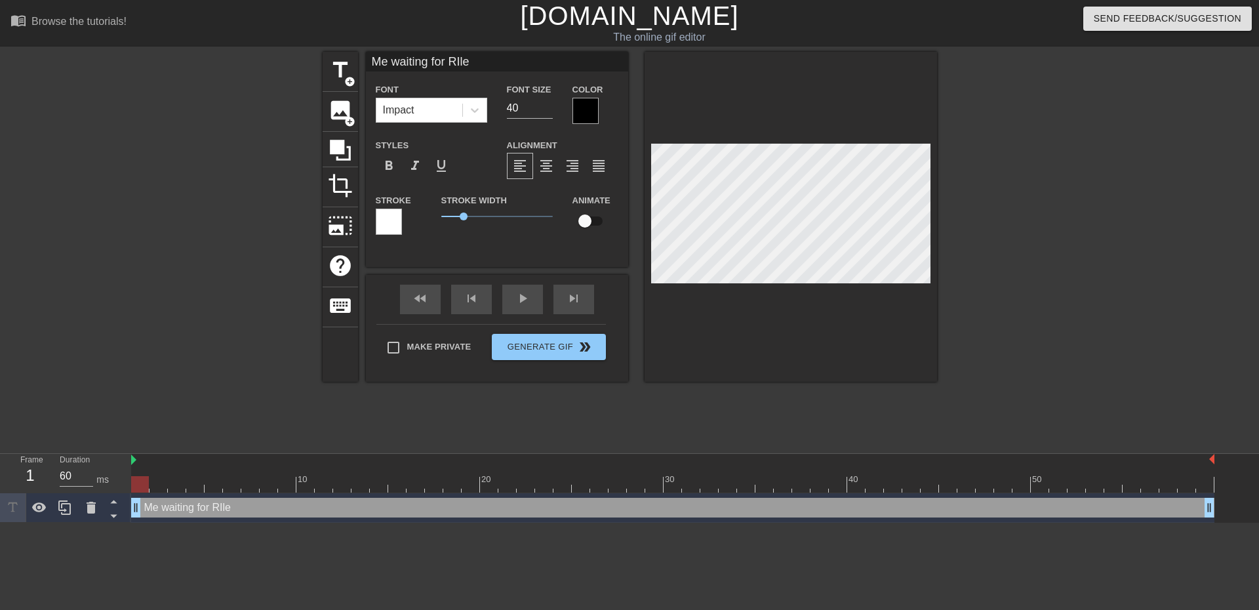
scroll to position [1, 6]
type input "Me waiting for [PERSON_NAME]"
type textarea "Me waiting for [PERSON_NAME]"
type input "Me waiting for RIle"
type textarea "Me waiting for RIle"
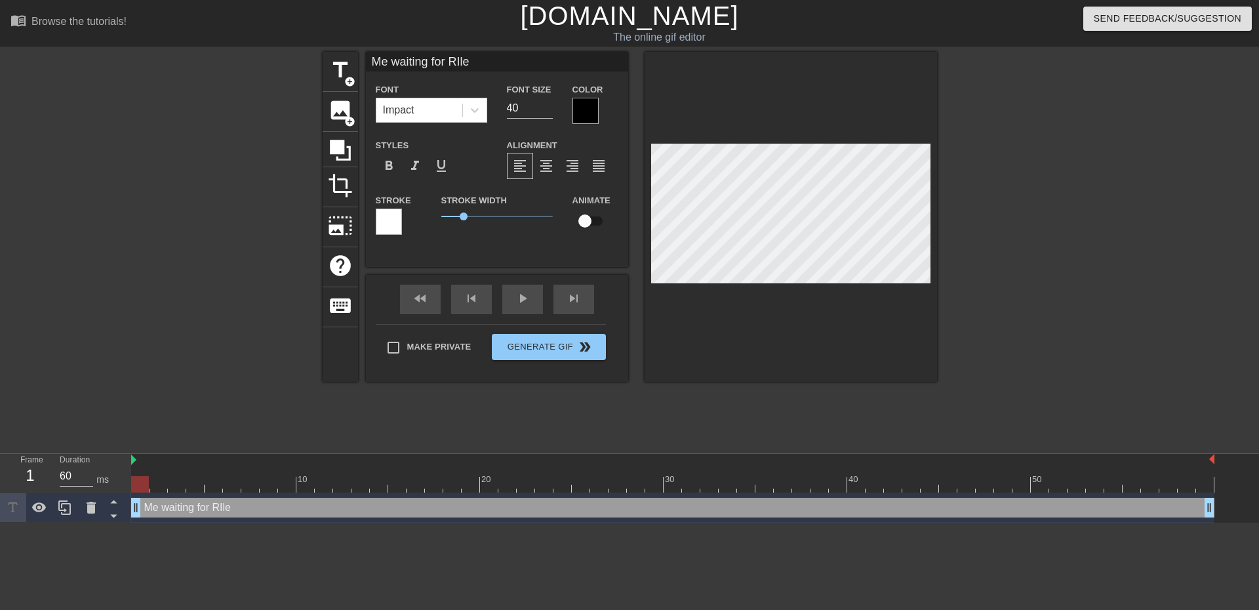
type input "Me waiting for RIl"
type textarea "Me waiting for RIl"
type input "Me waiting for RI"
type textarea "Me waiting for RI"
type input "Me waiting for R"
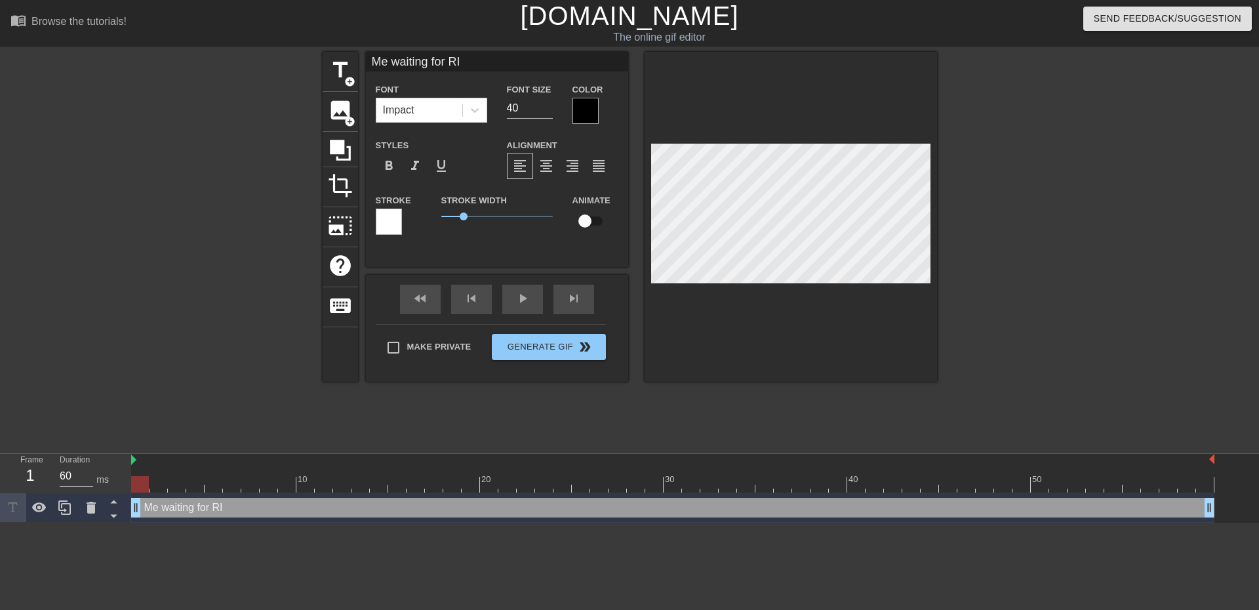
type textarea "Me waiting for R"
type input "Me waiting for [PERSON_NAME]"
type textarea "Me waiting for [PERSON_NAME]"
type input "Me waiting for Ril"
type textarea "Me waiting for Ril"
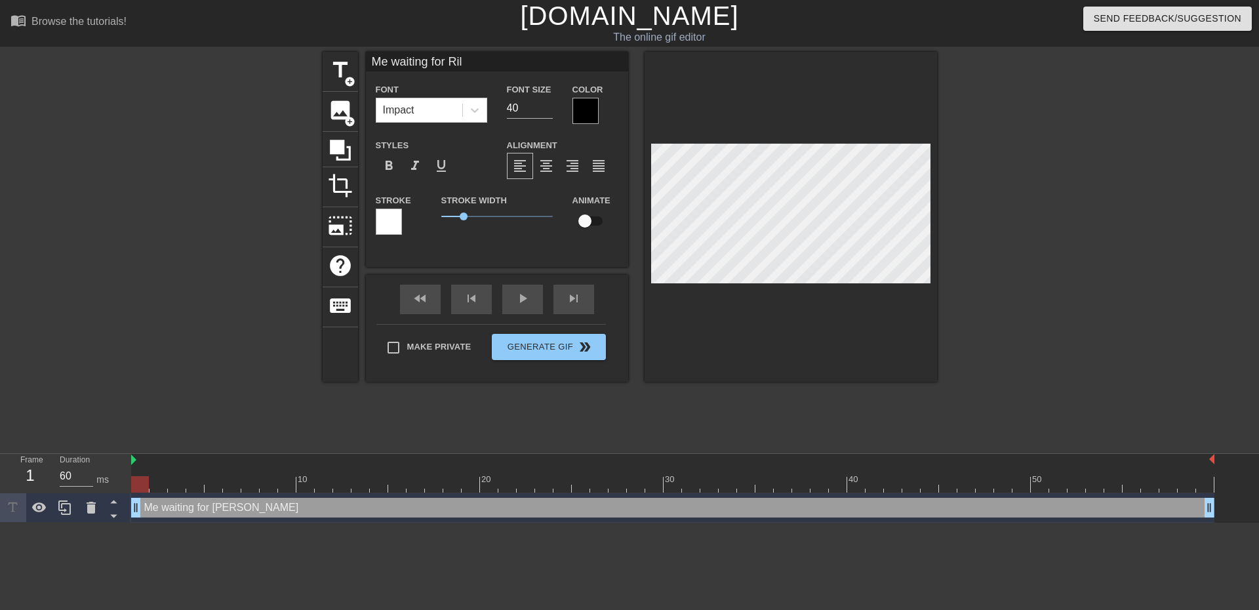
type input "Me waiting for Rile"
type textarea "Me waiting for Rile"
type input "Me waiting for [PERSON_NAME]"
type textarea "Me waiting for [PERSON_NAME]"
click at [1022, 251] on div at bounding box center [1051, 249] width 197 height 394
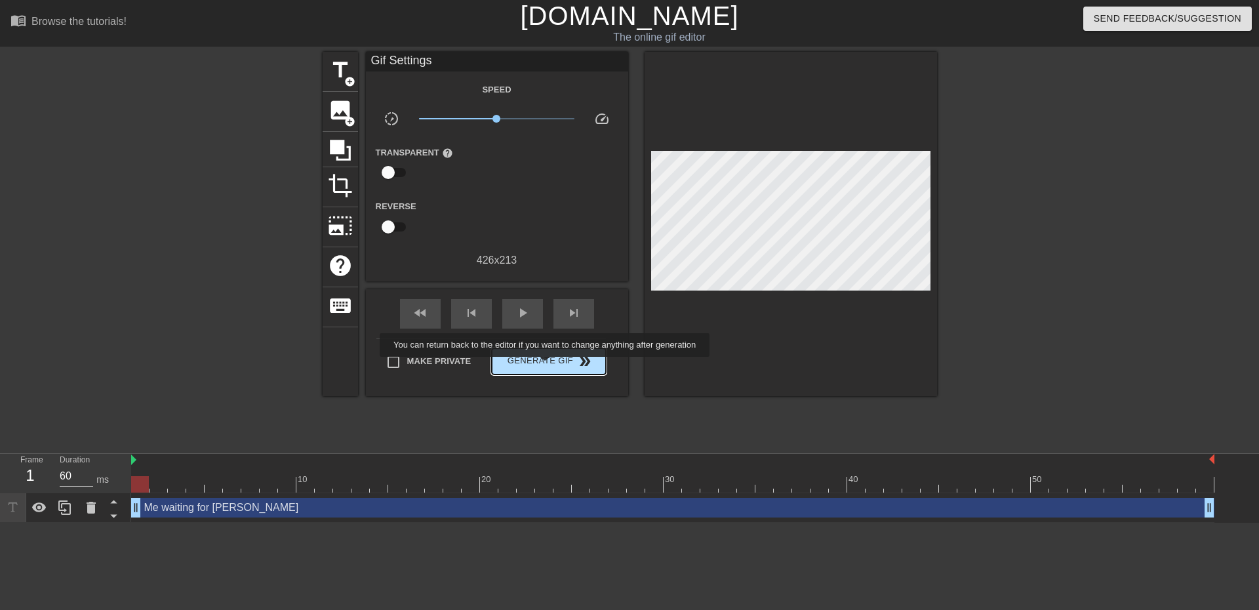
click at [547, 363] on span "Generate Gif double_arrow" at bounding box center [548, 362] width 103 height 16
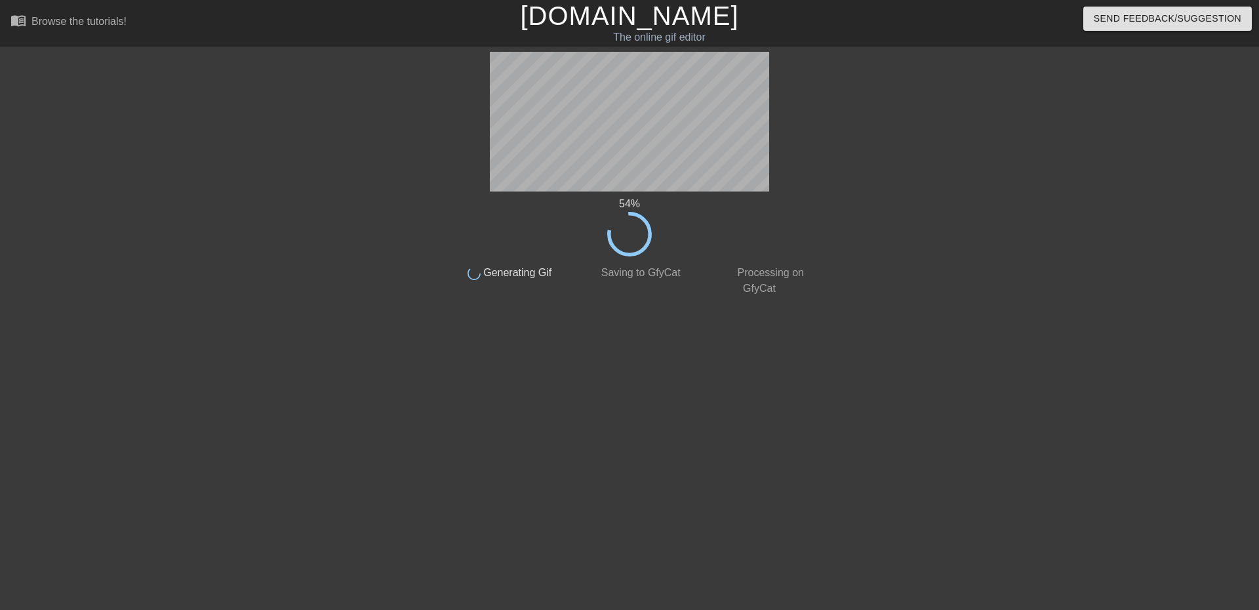
click at [66, 217] on div "54 % done Generating Gif done Saving to GfyCat done Processing on GfyCat title …" at bounding box center [629, 249] width 1259 height 394
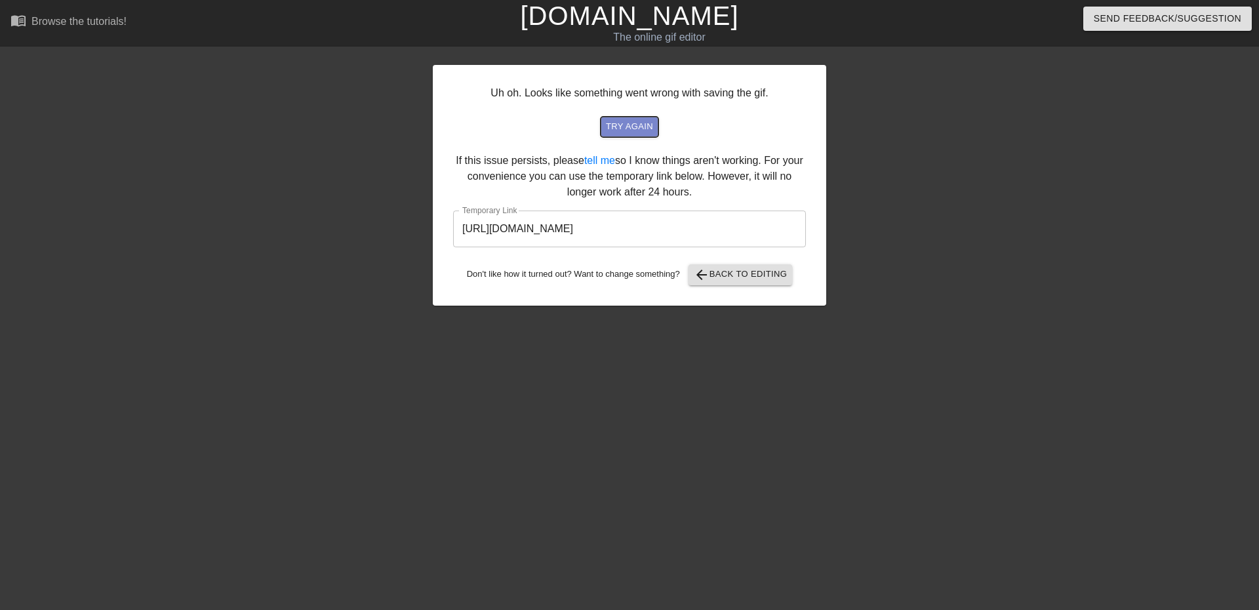
click at [624, 119] on button "try again" at bounding box center [630, 127] width 58 height 20
click at [758, 273] on span "arrow_back Back to Editing" at bounding box center [741, 275] width 94 height 16
